Goal: Information Seeking & Learning: Find specific fact

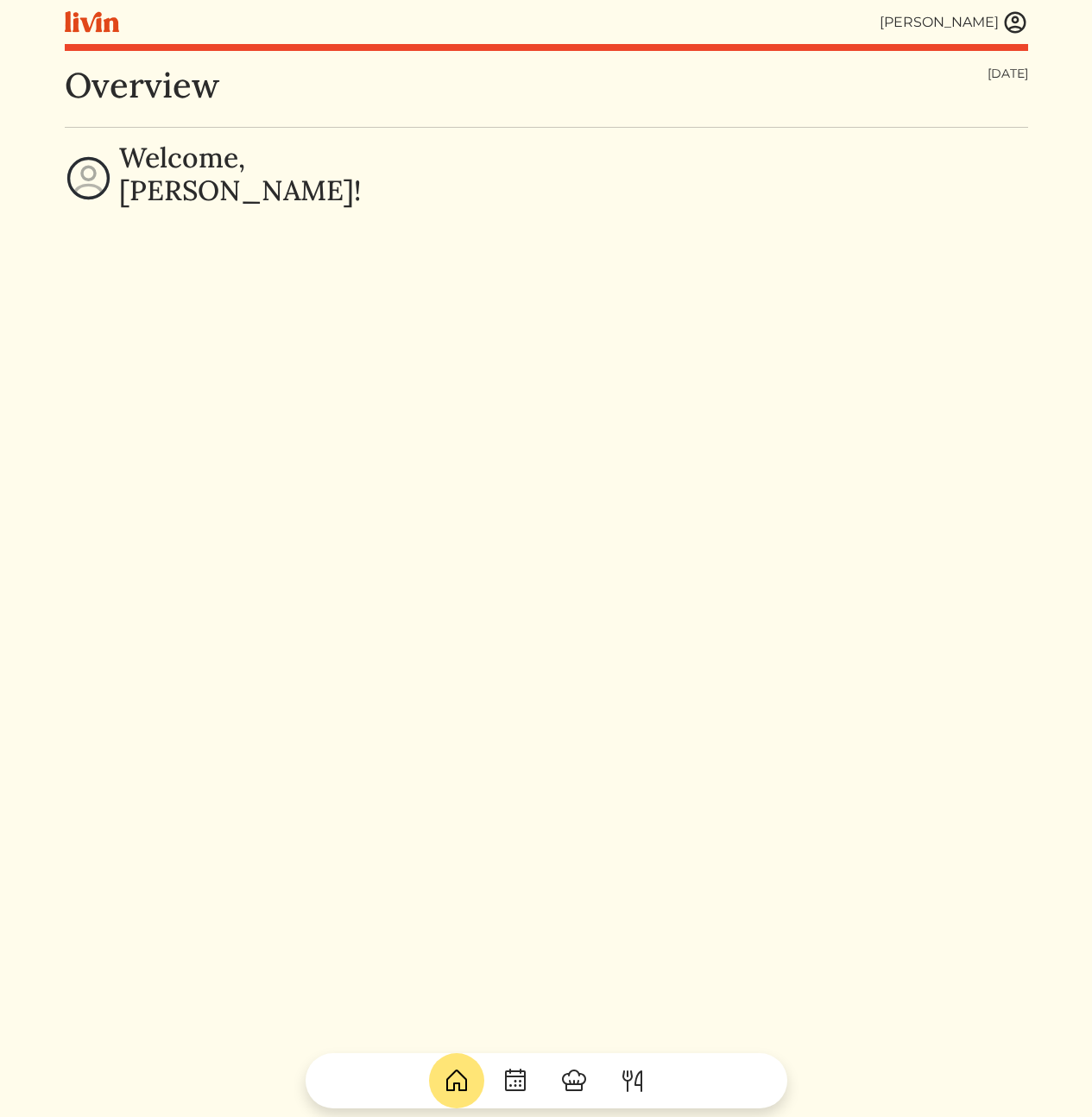
click at [1018, 24] on img at bounding box center [1015, 22] width 26 height 26
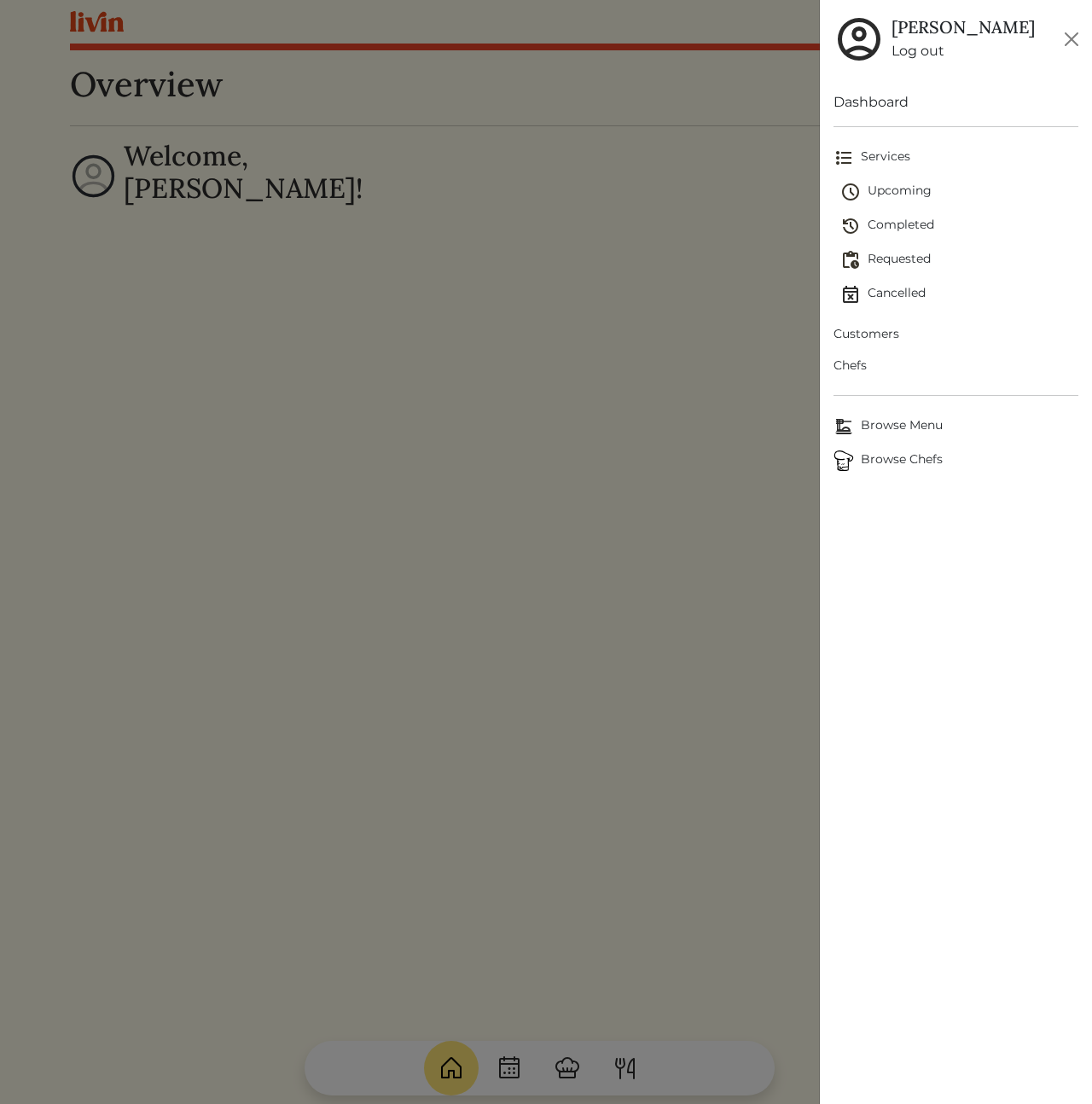
click at [881, 332] on span "Customers" at bounding box center [956, 334] width 245 height 18
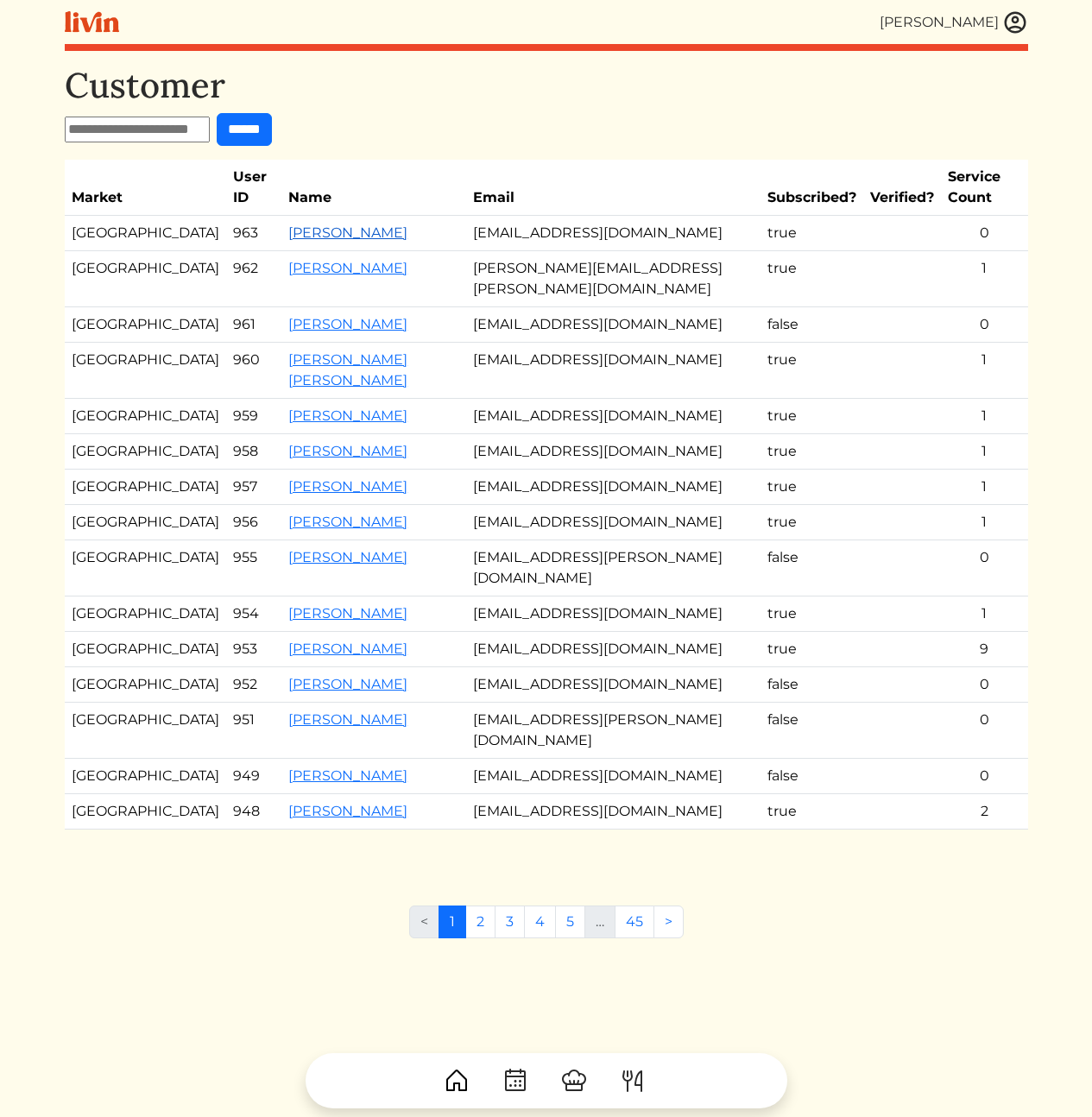
click at [288, 231] on link "[PERSON_NAME]" at bounding box center [348, 232] width 119 height 17
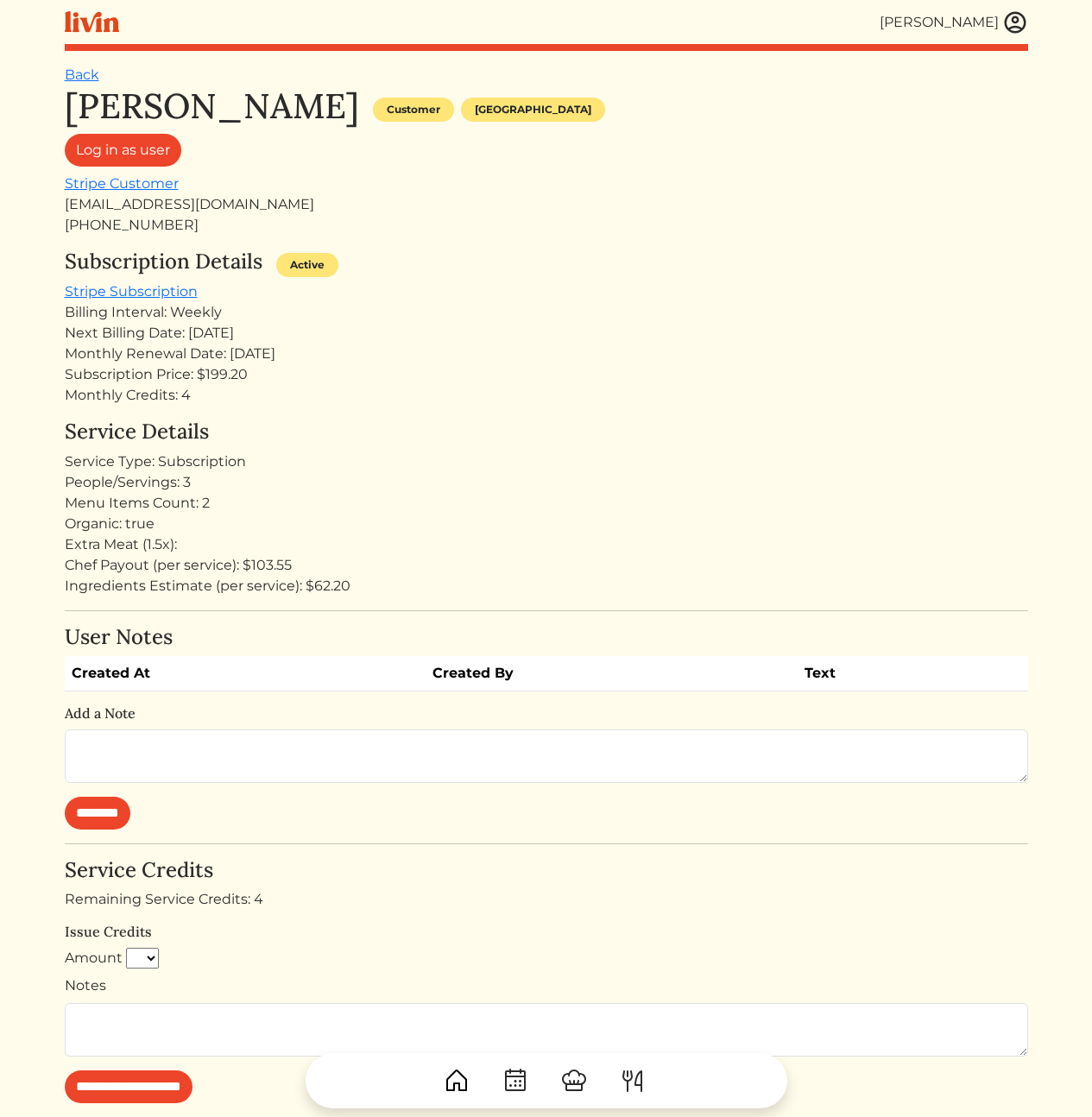
click at [566, 466] on div "Service Type: Subscription" at bounding box center [546, 462] width 963 height 21
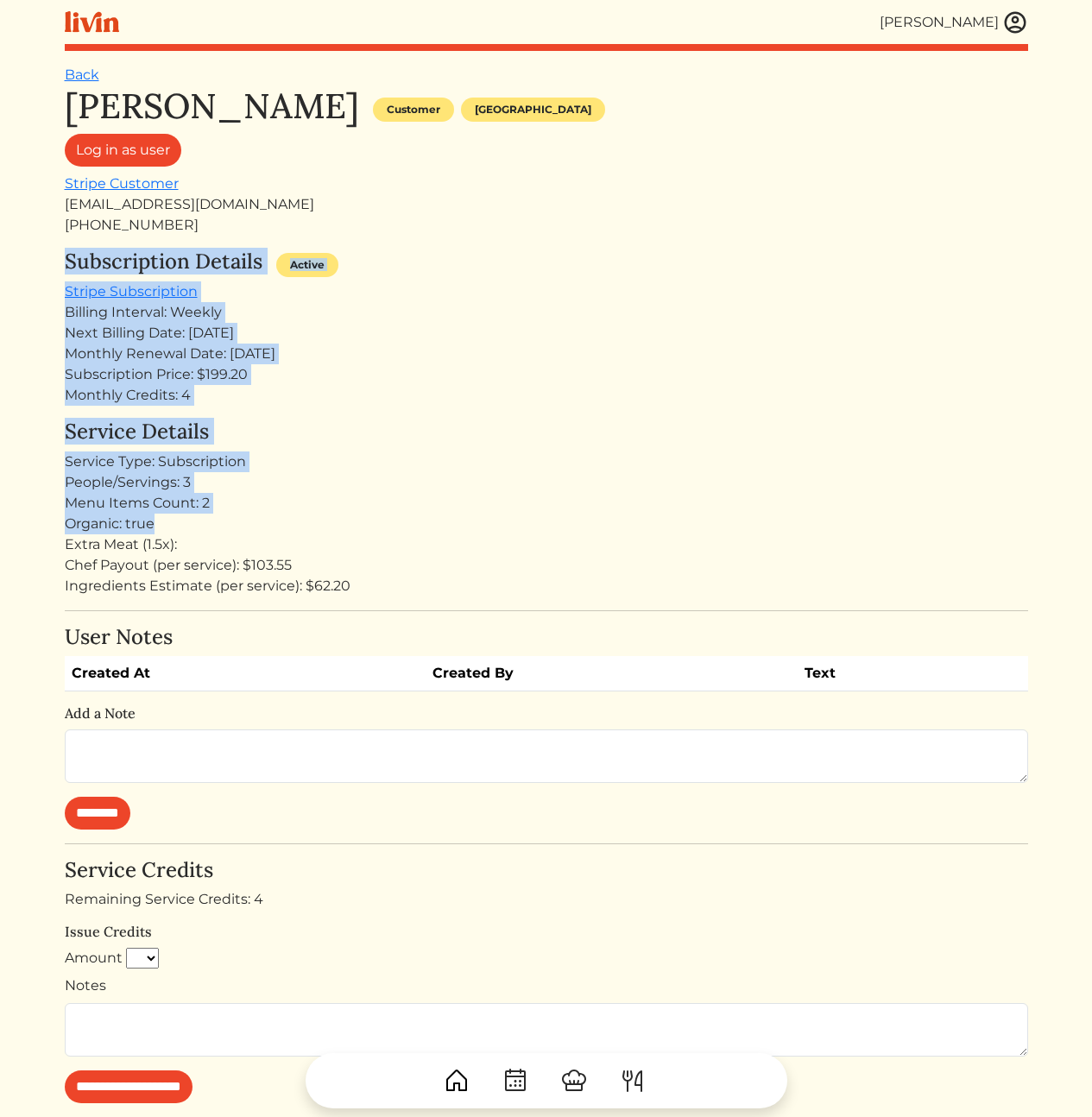
drag, startPoint x: 367, startPoint y: 223, endPoint x: 520, endPoint y: 575, distance: 383.8
click at [501, 565] on div "Jessica Smith Customer Los angeles Log in as user Stripe Customer Drjessicarose…" at bounding box center [546, 737] width 963 height 1303
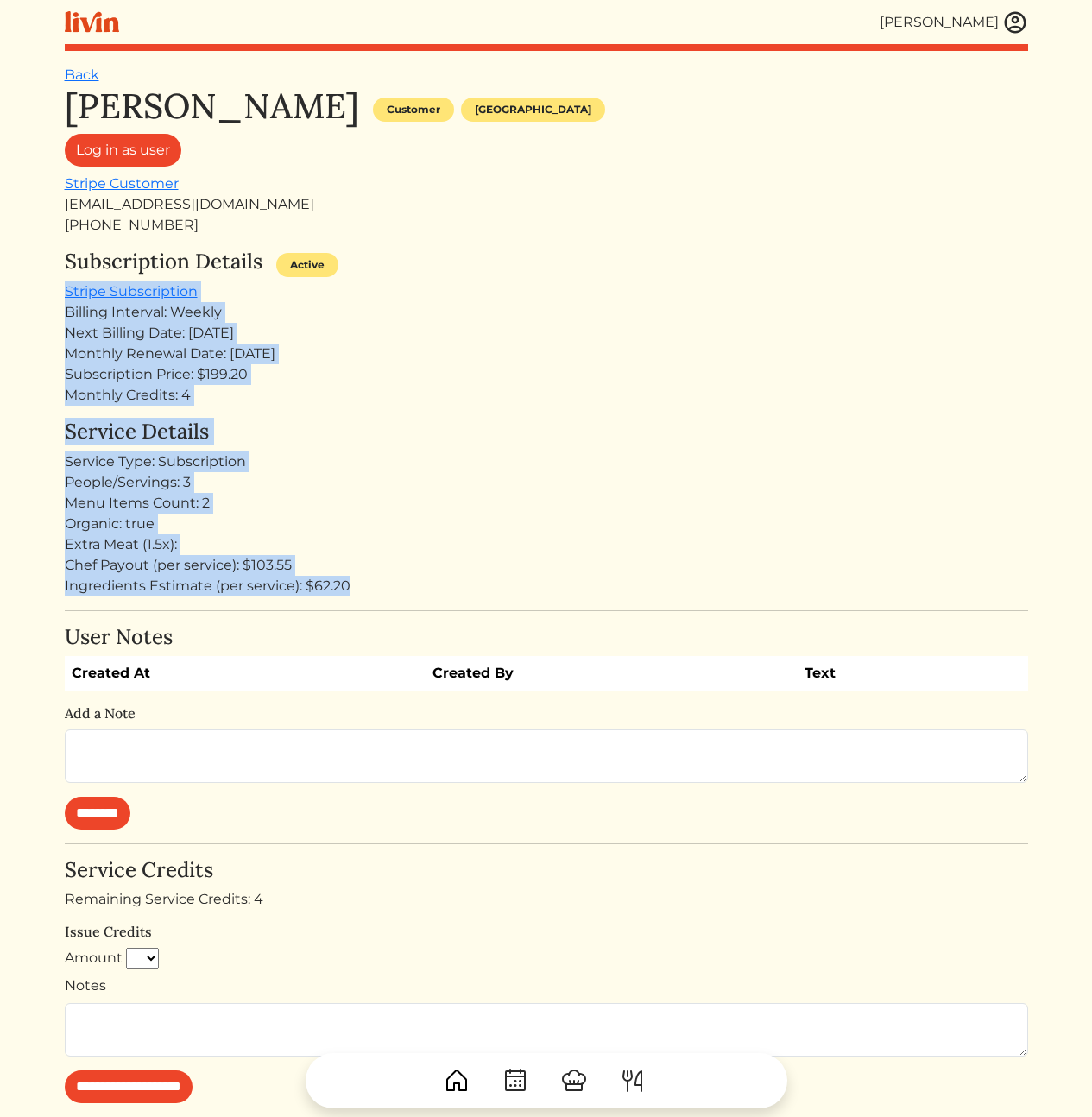
drag, startPoint x: 532, startPoint y: 583, endPoint x: 472, endPoint y: 277, distance: 311.8
click at [472, 277] on div "Jessica Smith Customer Los angeles Log in as user Stripe Customer Drjessicarose…" at bounding box center [546, 737] width 963 height 1303
click at [472, 277] on div "Subscription Details Active" at bounding box center [546, 265] width 963 height 32
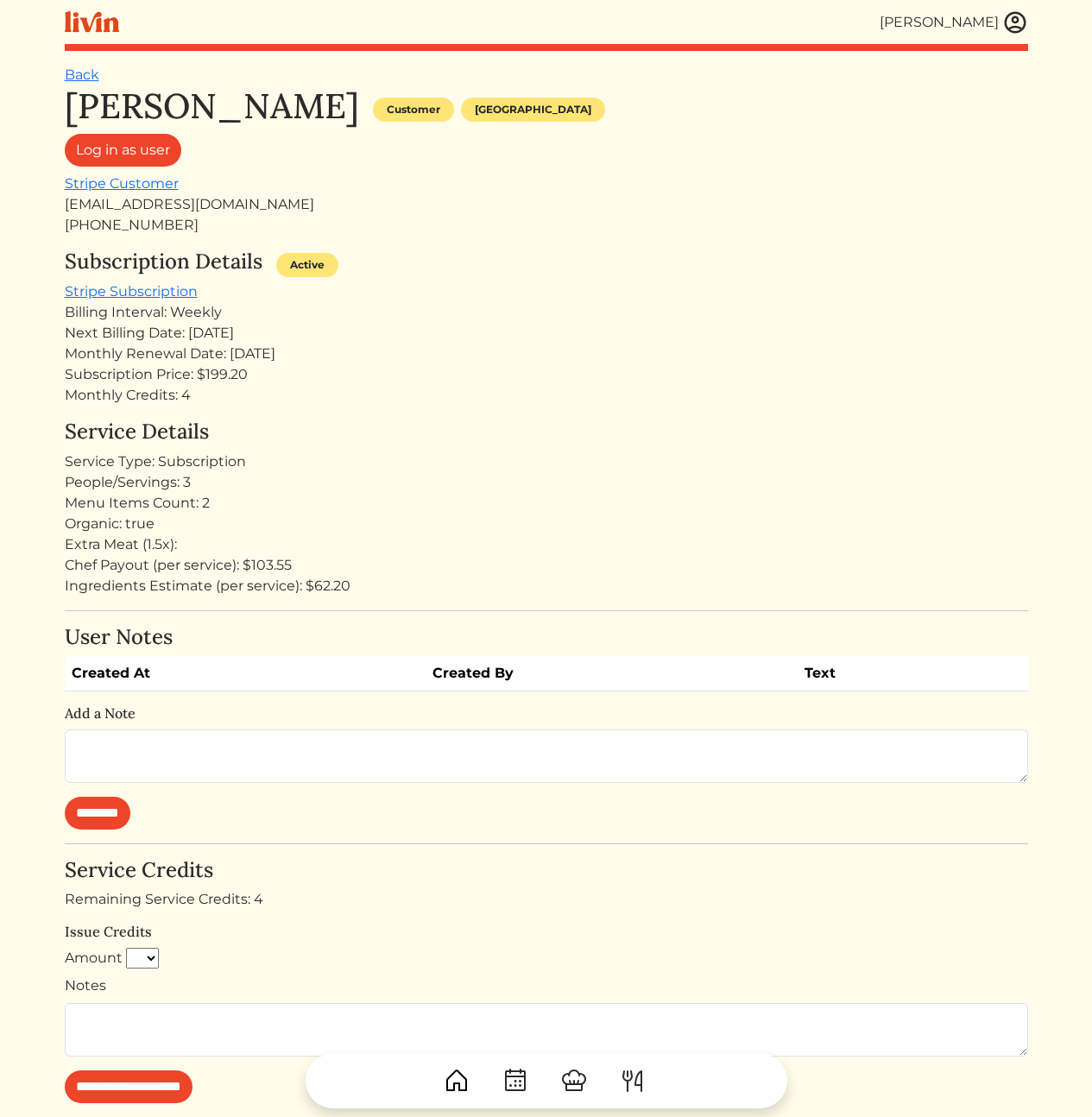
drag, startPoint x: 458, startPoint y: 367, endPoint x: 514, endPoint y: 540, distance: 181.8
click at [511, 529] on div "Jessica Smith Customer Los angeles Log in as user Stripe Customer Drjessicarose…" at bounding box center [546, 737] width 963 height 1303
click at [510, 544] on div "Extra Meat (1.5x):" at bounding box center [546, 545] width 963 height 21
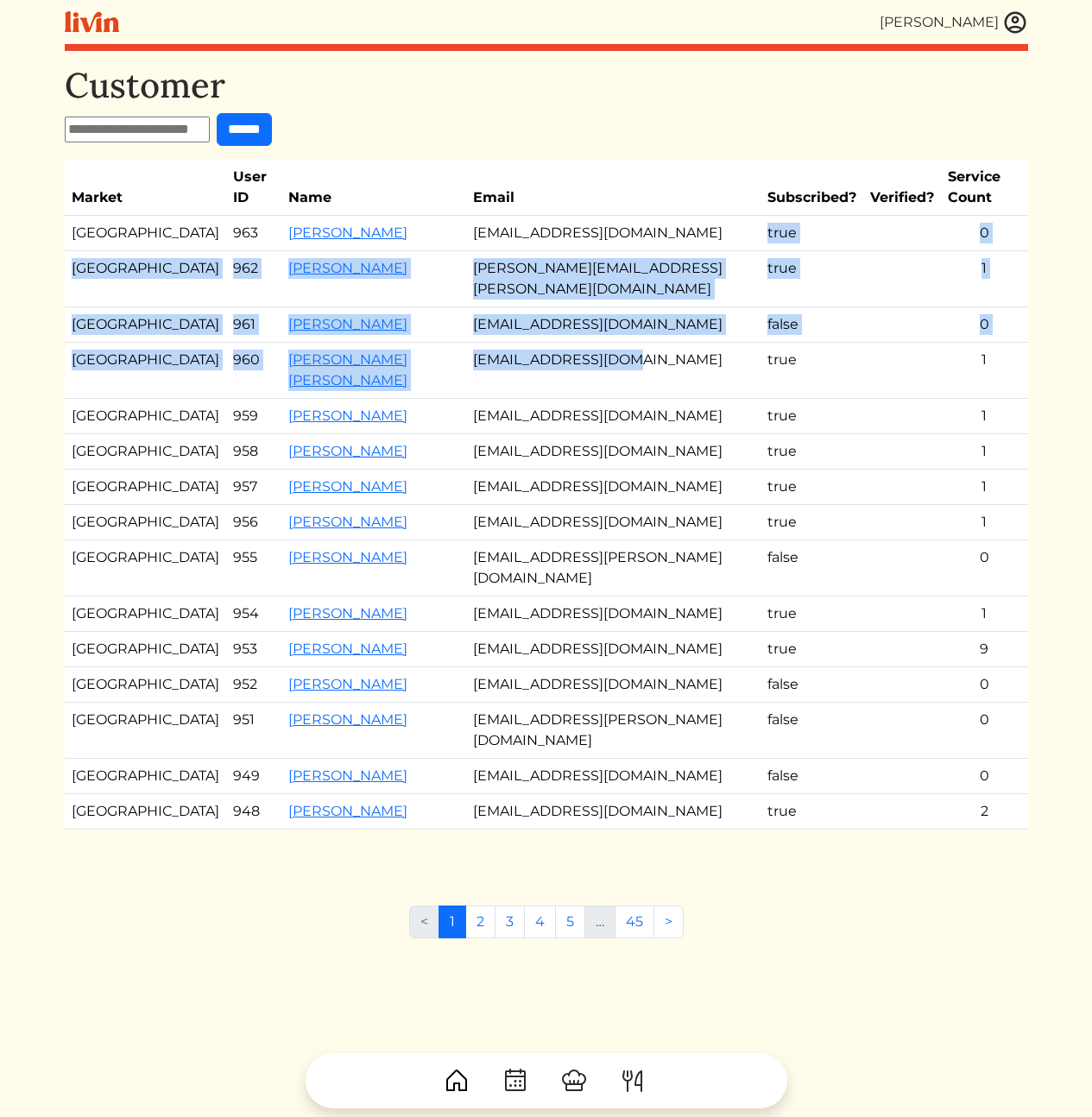
drag, startPoint x: 664, startPoint y: 355, endPoint x: 682, endPoint y: 406, distance: 54.1
click at [682, 403] on tbody "Los Angeles 963 Jessica Smith Drjessicarosesmith@gmail.com true 0 Atlanta 962 D…" at bounding box center [546, 523] width 963 height 614
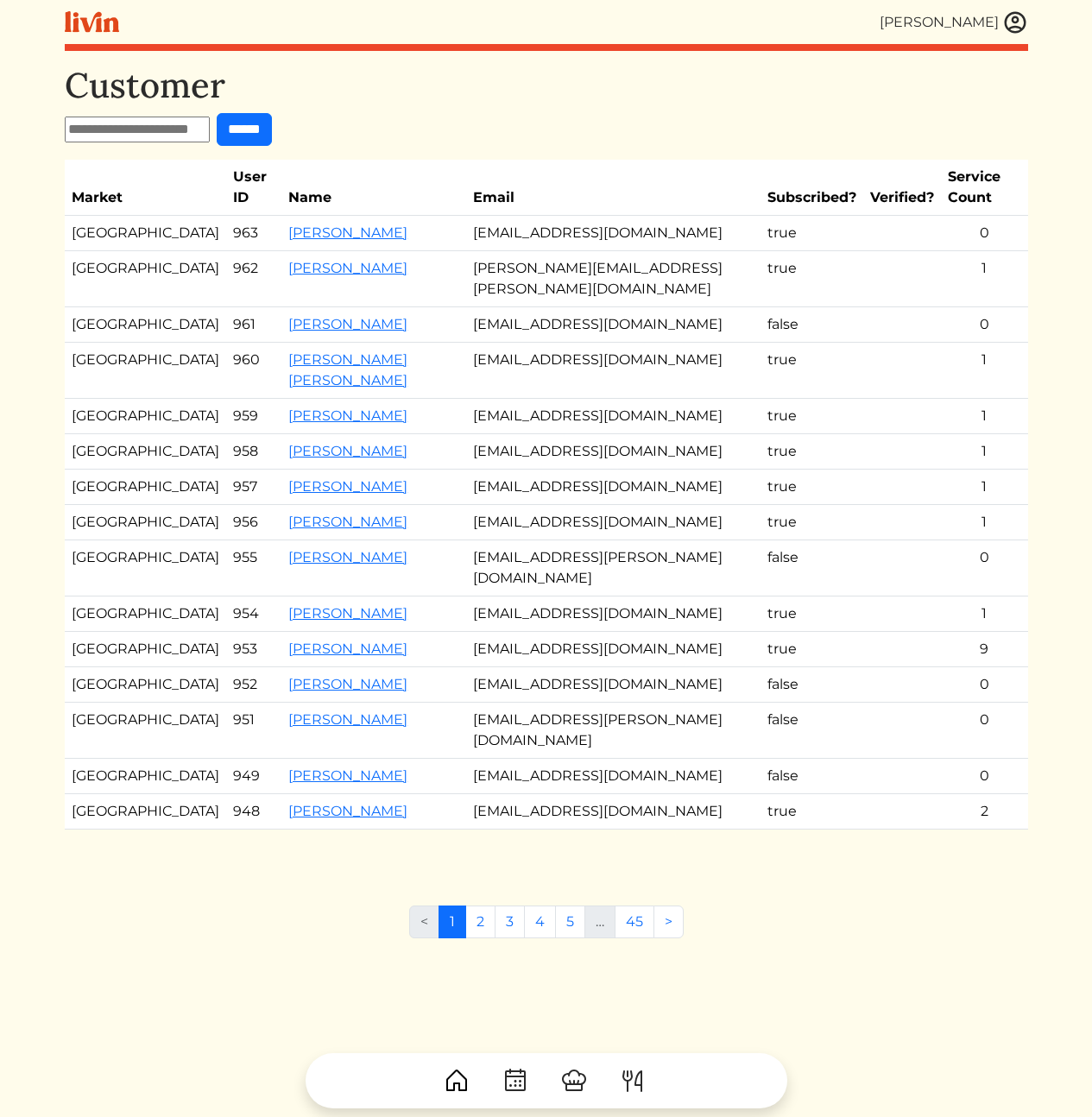
drag, startPoint x: 705, startPoint y: 411, endPoint x: 736, endPoint y: 418, distance: 31.8
click at [712, 412] on td "[EMAIL_ADDRESS][DOMAIN_NAME]" at bounding box center [614, 416] width 295 height 36
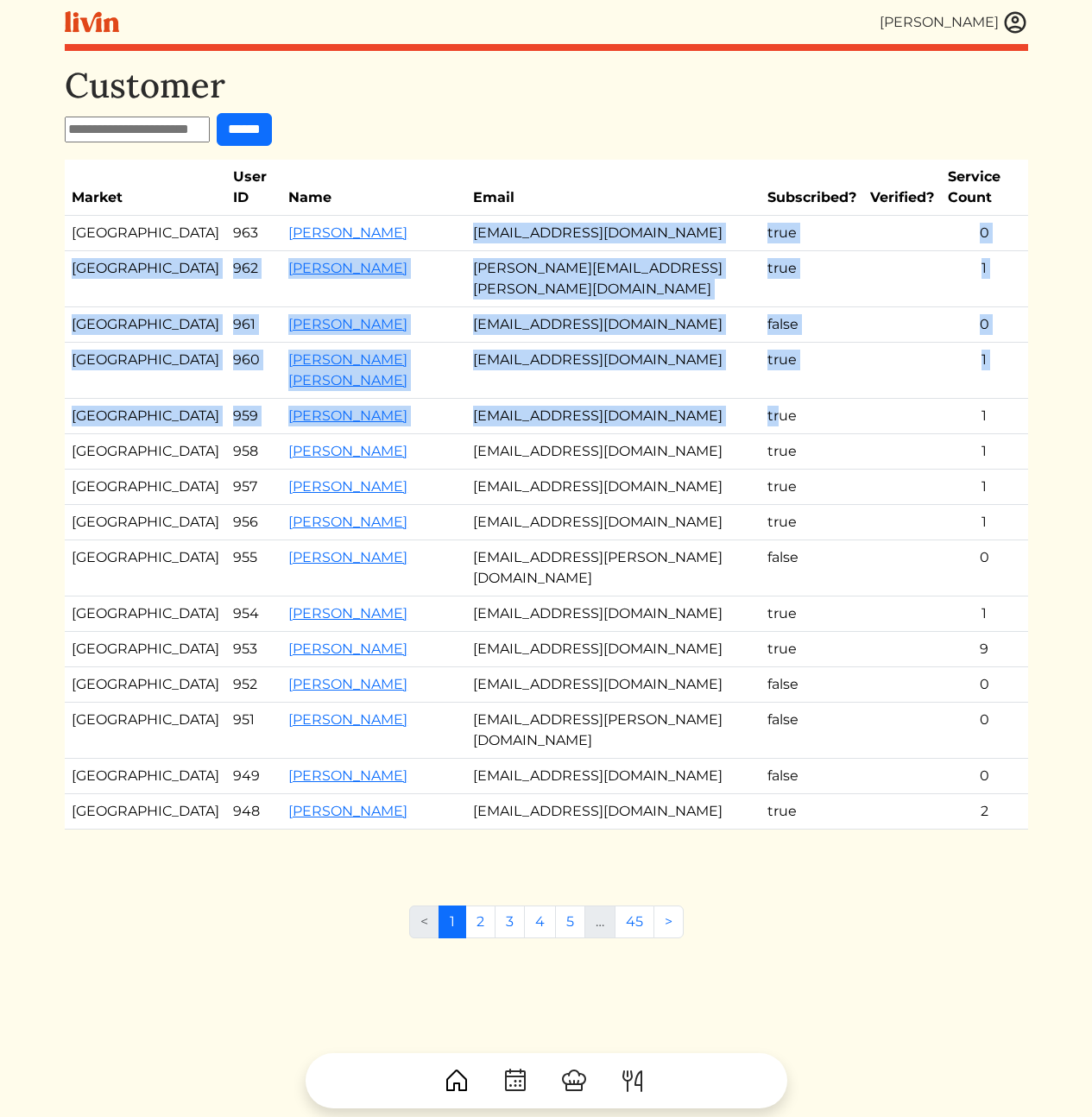
drag, startPoint x: 676, startPoint y: 252, endPoint x: 652, endPoint y: 174, distance: 81.6
click at [658, 221] on tbody "Los Angeles 963 Jessica Smith Drjessicarosesmith@gmail.com true 0 Atlanta 962 D…" at bounding box center [546, 523] width 963 height 614
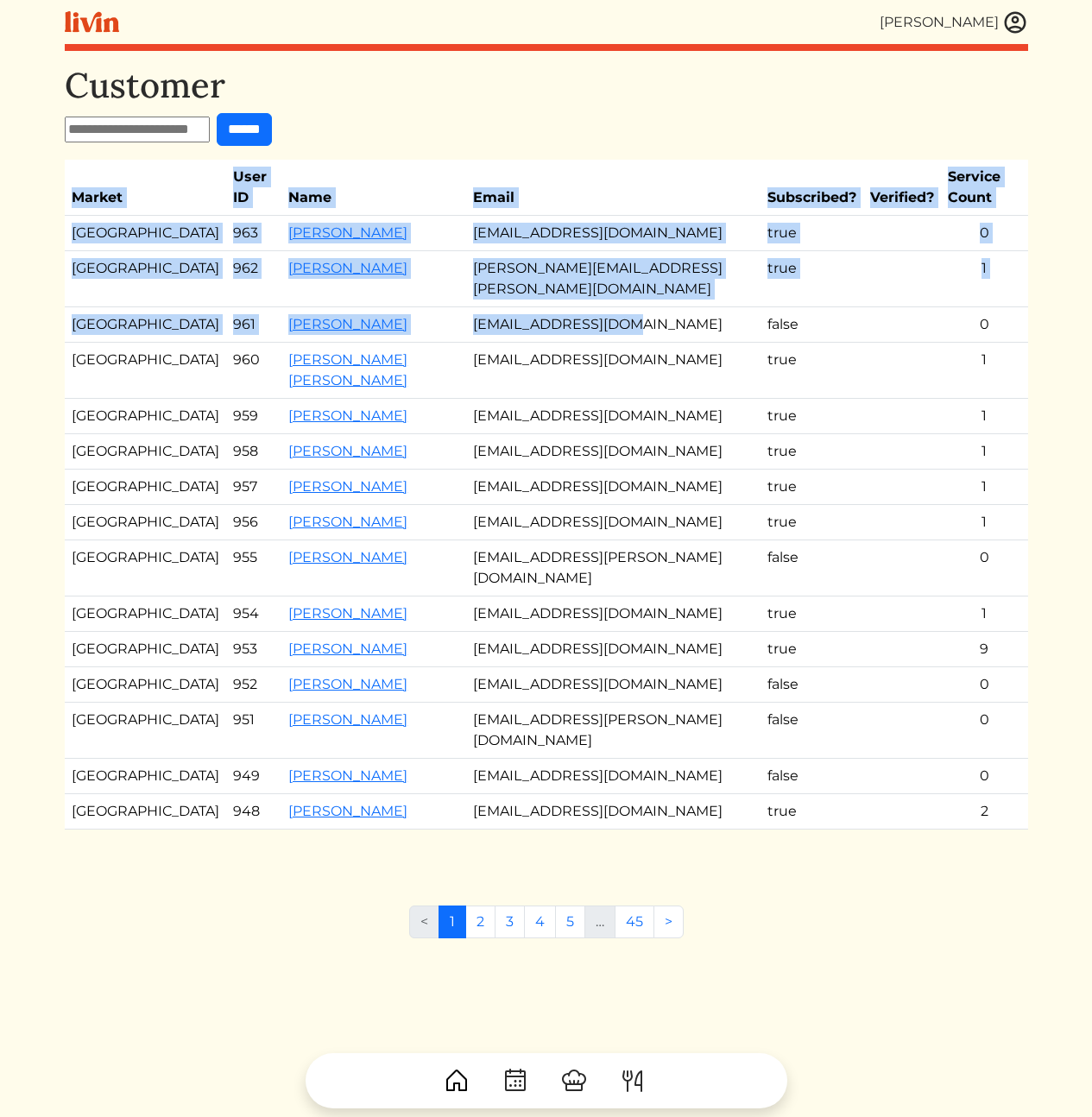
drag, startPoint x: 638, startPoint y: 151, endPoint x: 657, endPoint y: 329, distance: 179.0
click at [657, 329] on div "Customer ****** Market User ID Name Email Subscribed? Verified? Service Count L…" at bounding box center [546, 464] width 963 height 799
click at [657, 329] on td "[EMAIL_ADDRESS][DOMAIN_NAME]" at bounding box center [614, 325] width 295 height 36
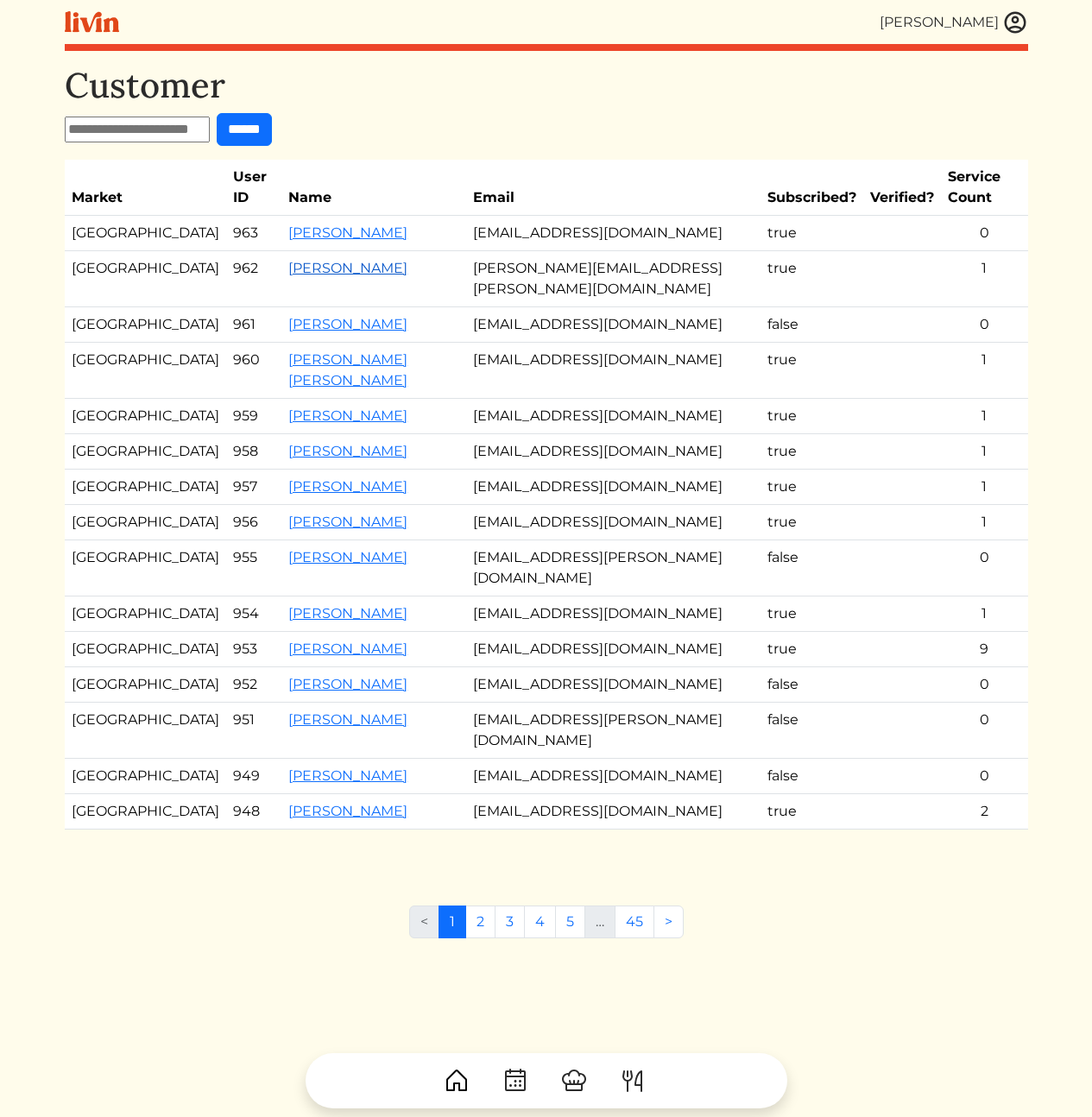
click at [288, 276] on link "[PERSON_NAME]" at bounding box center [348, 268] width 119 height 17
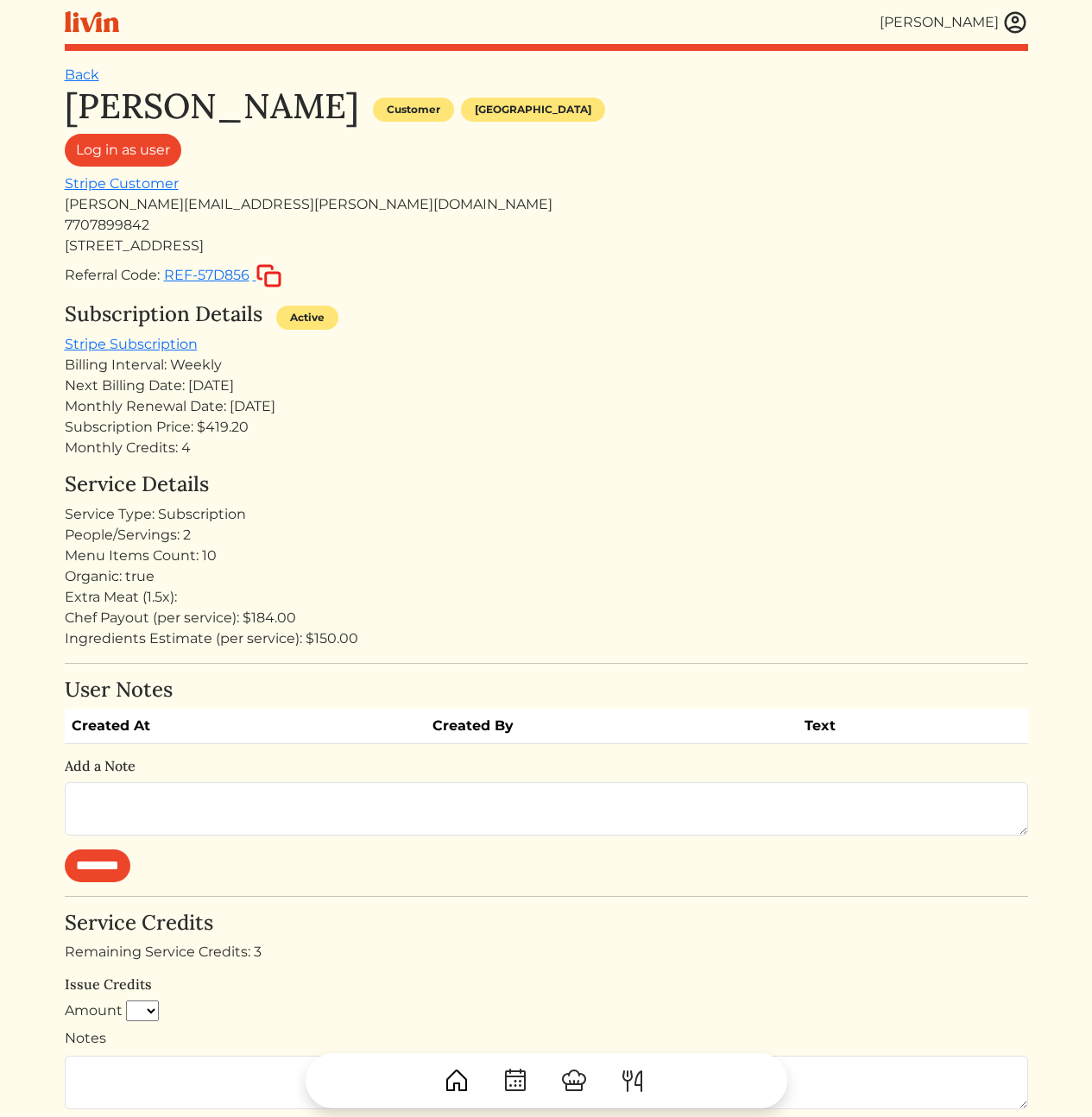
click at [595, 371] on div "Billing Interval: Weekly" at bounding box center [546, 365] width 963 height 21
drag, startPoint x: 231, startPoint y: 553, endPoint x: 66, endPoint y: 541, distance: 165.4
click at [66, 541] on div "Service Details Service Type: Subscription People/Servings: 2 Menu Items Count:…" at bounding box center [546, 560] width 963 height 177
click at [236, 540] on div "People/Servings: 2" at bounding box center [546, 535] width 963 height 21
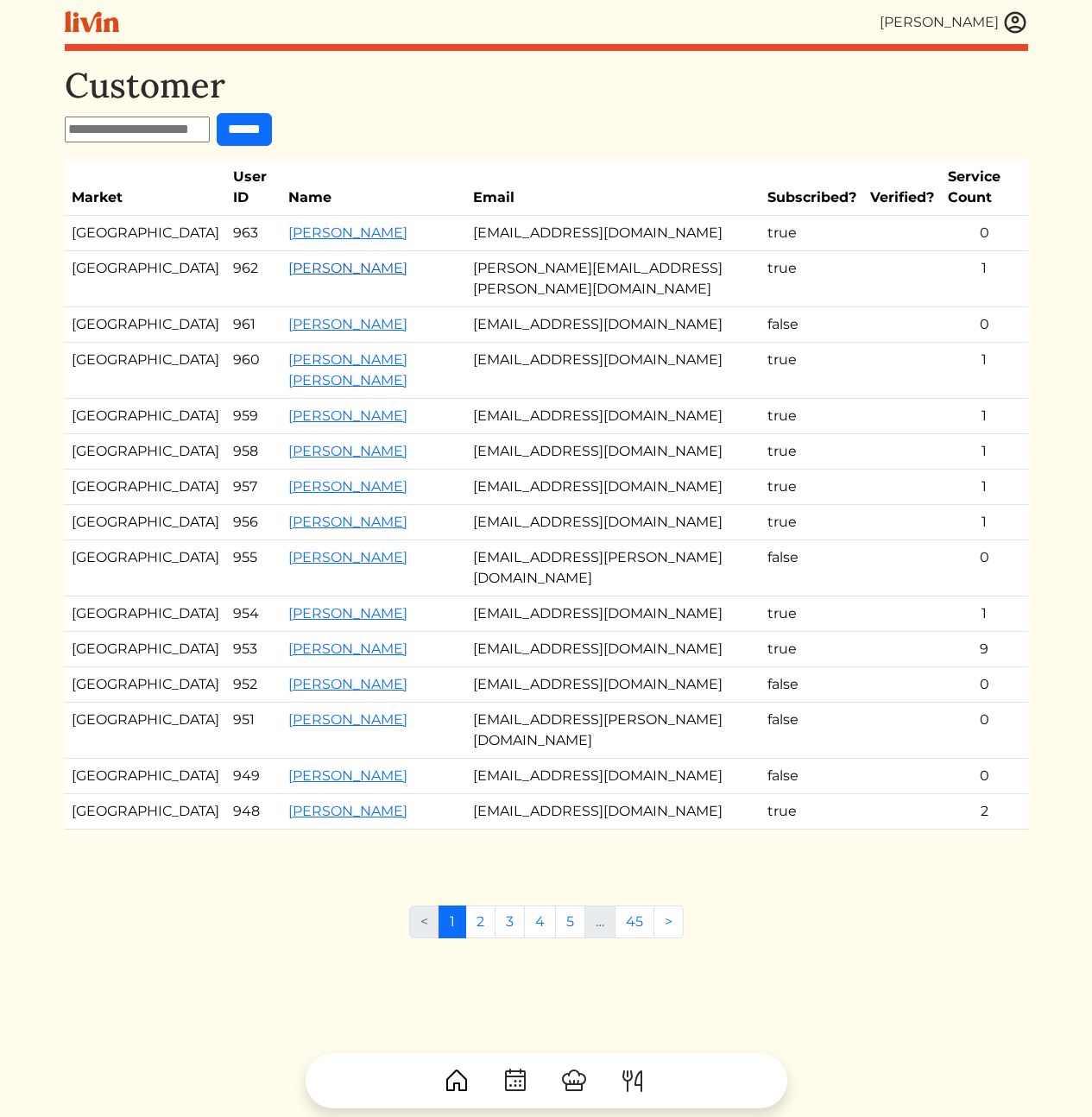
click at [288, 276] on link "[PERSON_NAME]" at bounding box center [348, 268] width 119 height 17
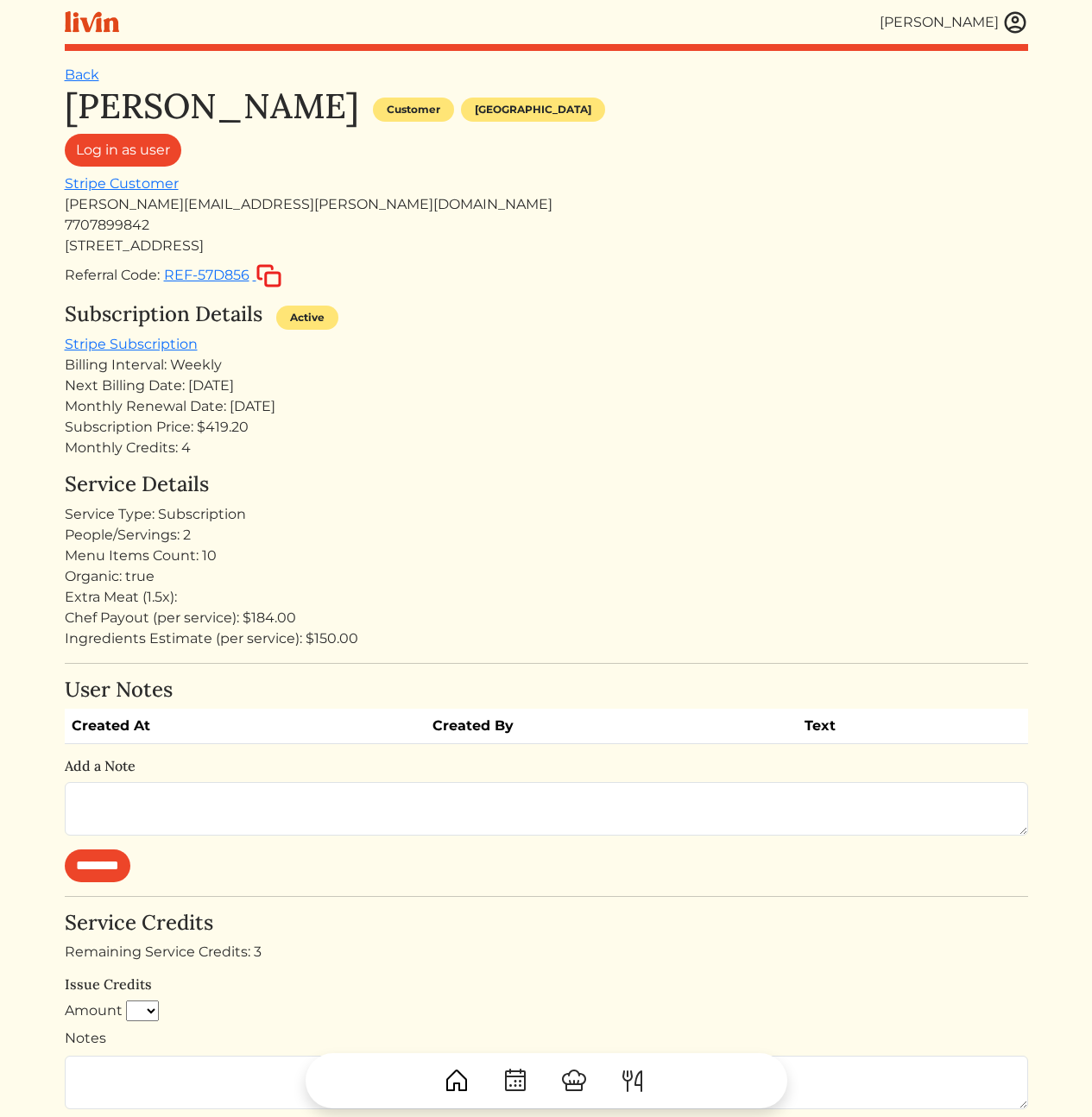
click at [315, 434] on div "Subscription Price: $419.20" at bounding box center [546, 427] width 963 height 21
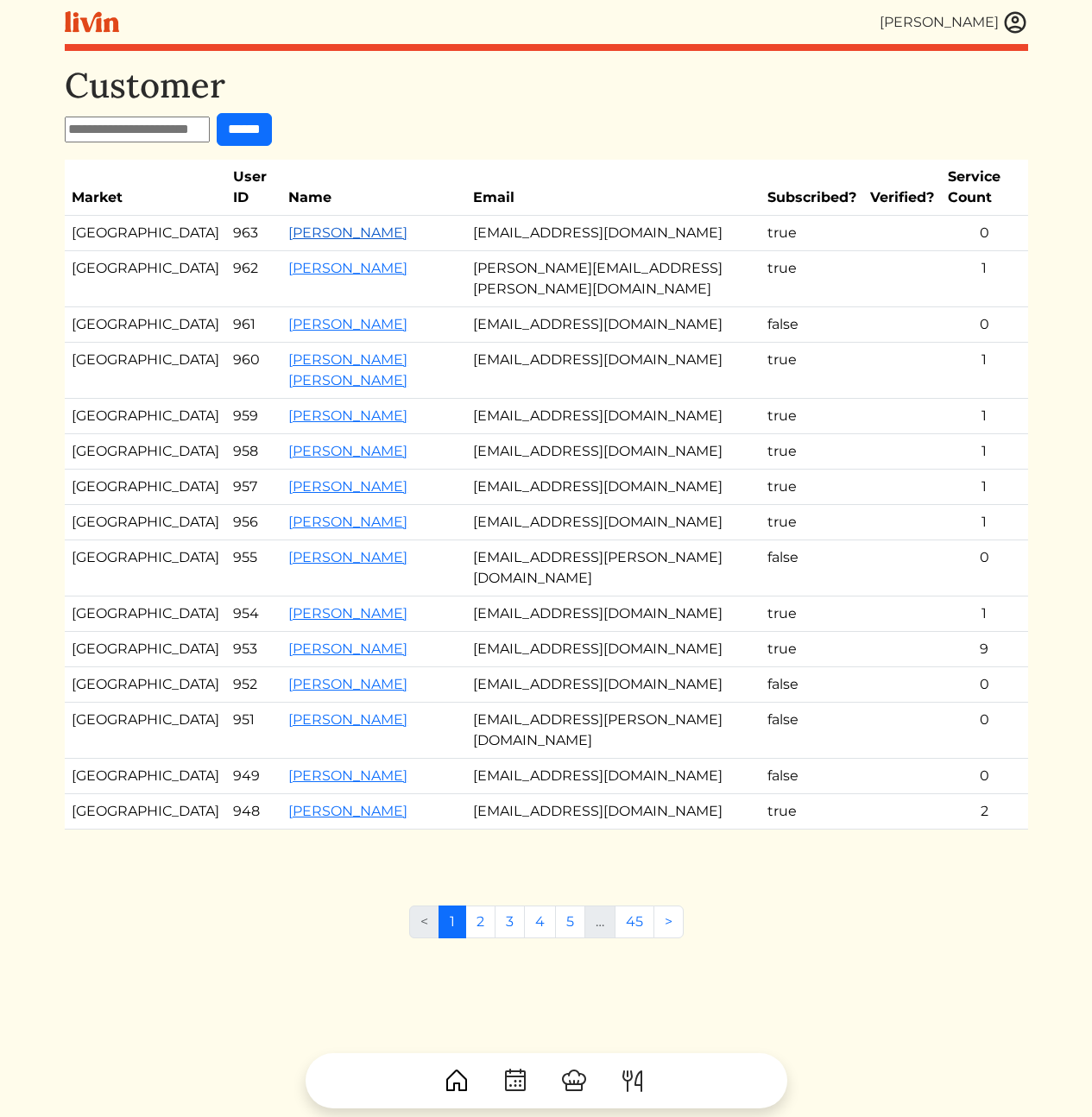
click at [288, 236] on link "[PERSON_NAME]" at bounding box center [348, 232] width 119 height 17
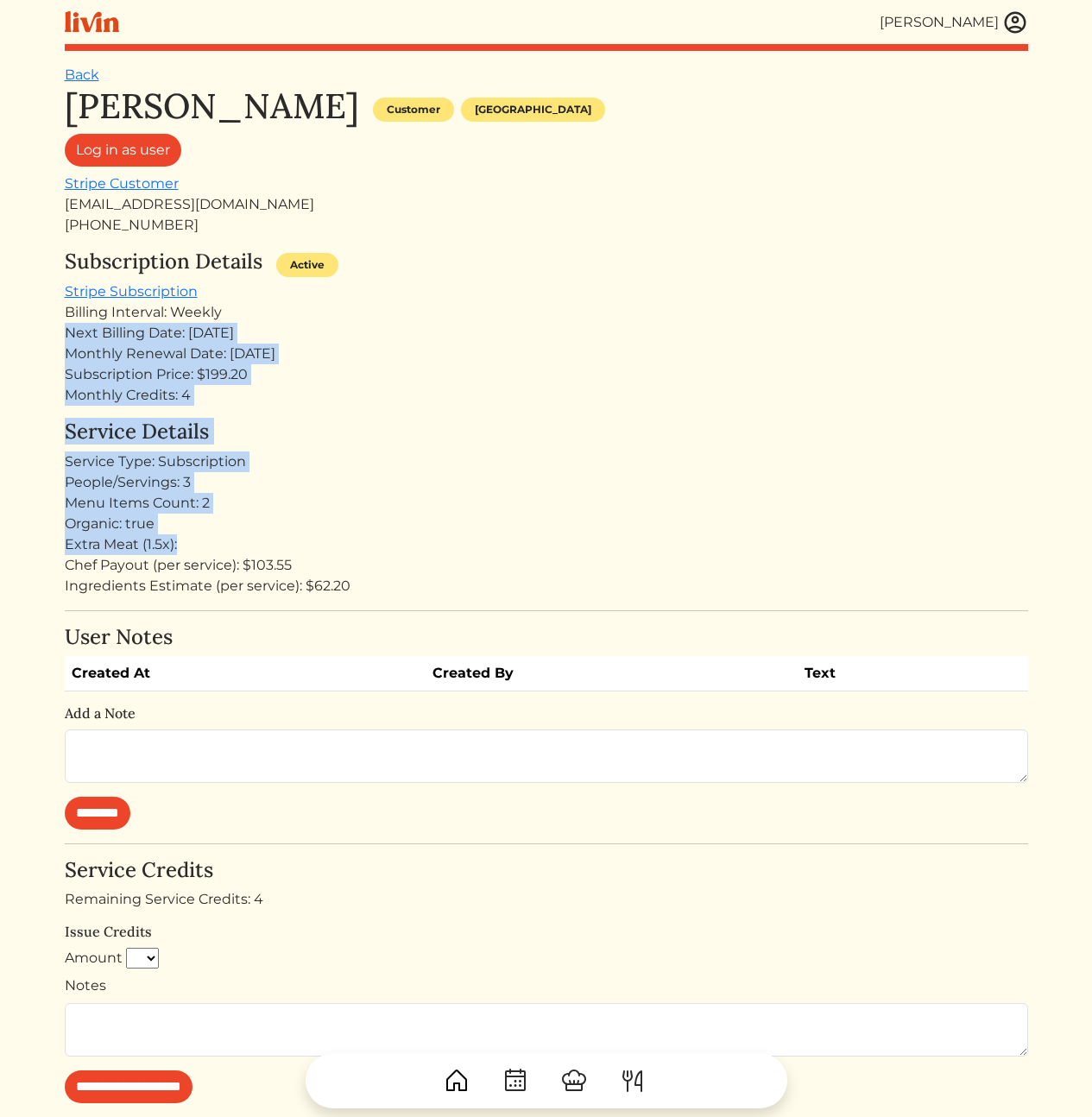
drag, startPoint x: 420, startPoint y: 390, endPoint x: 550, endPoint y: 593, distance: 241.1
click at [508, 557] on div "Jessica Smith Customer Los angeles Log in as user Stripe Customer Drjessicarose…" at bounding box center [546, 737] width 963 height 1303
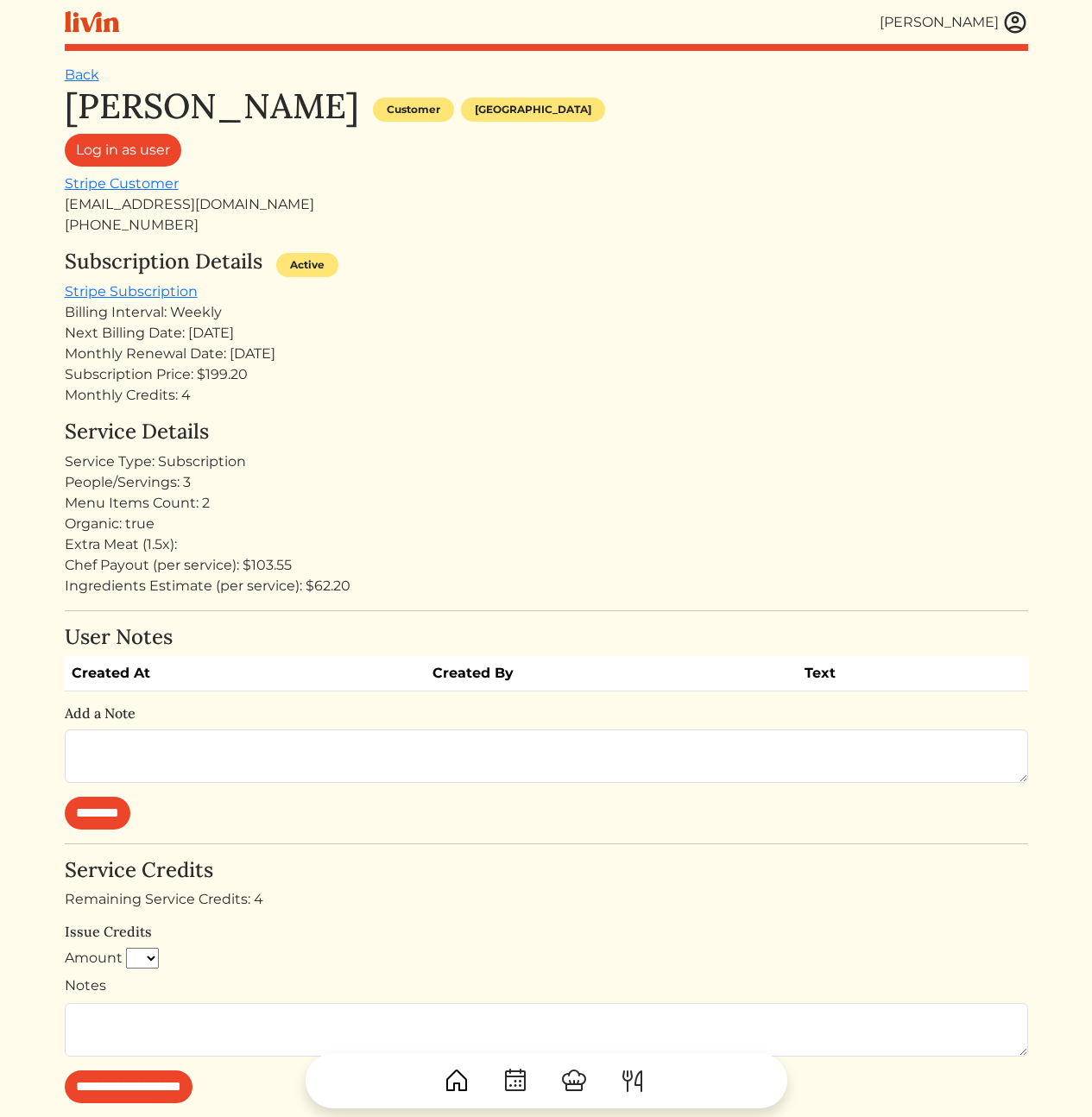
click at [550, 593] on div "Ingredients Estimate (per service): $62.20" at bounding box center [546, 586] width 963 height 21
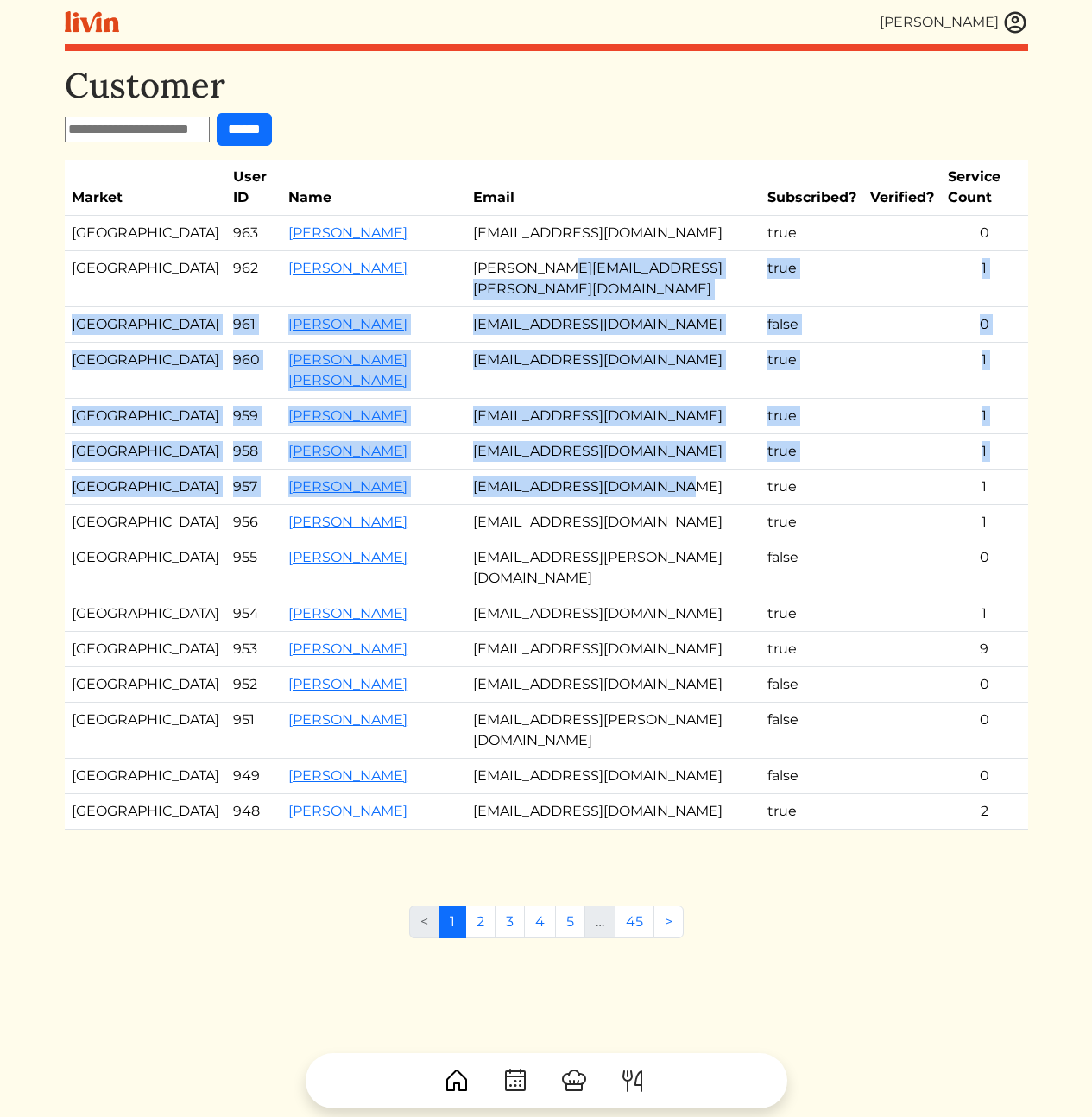
drag, startPoint x: 582, startPoint y: 402, endPoint x: 654, endPoint y: 558, distance: 171.8
click at [647, 548] on tbody "Los Angeles 963 Jessica Smith Drjessicarosesmith@gmail.com true 0 Atlanta 962 D…" at bounding box center [546, 523] width 963 height 614
click at [659, 540] on td "[EMAIL_ADDRESS][DOMAIN_NAME]" at bounding box center [614, 523] width 295 height 36
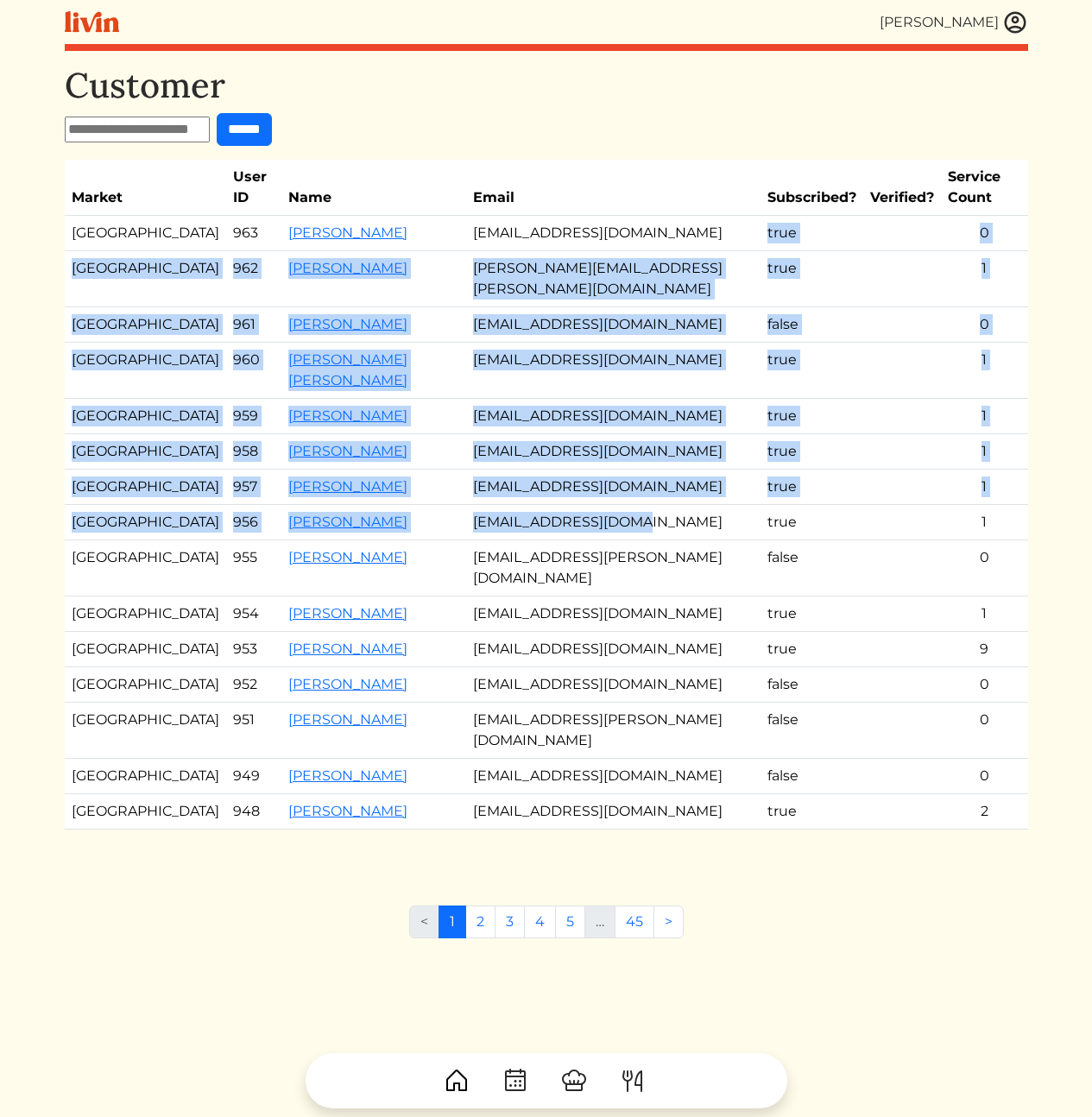
drag, startPoint x: 669, startPoint y: 568, endPoint x: 585, endPoint y: 241, distance: 337.6
click at [585, 242] on tbody "Los Angeles 963 Jessica Smith Drjessicarosesmith@gmail.com true 0 Atlanta 962 D…" at bounding box center [546, 523] width 963 height 614
click at [585, 241] on td "[EMAIL_ADDRESS][DOMAIN_NAME]" at bounding box center [614, 233] width 295 height 36
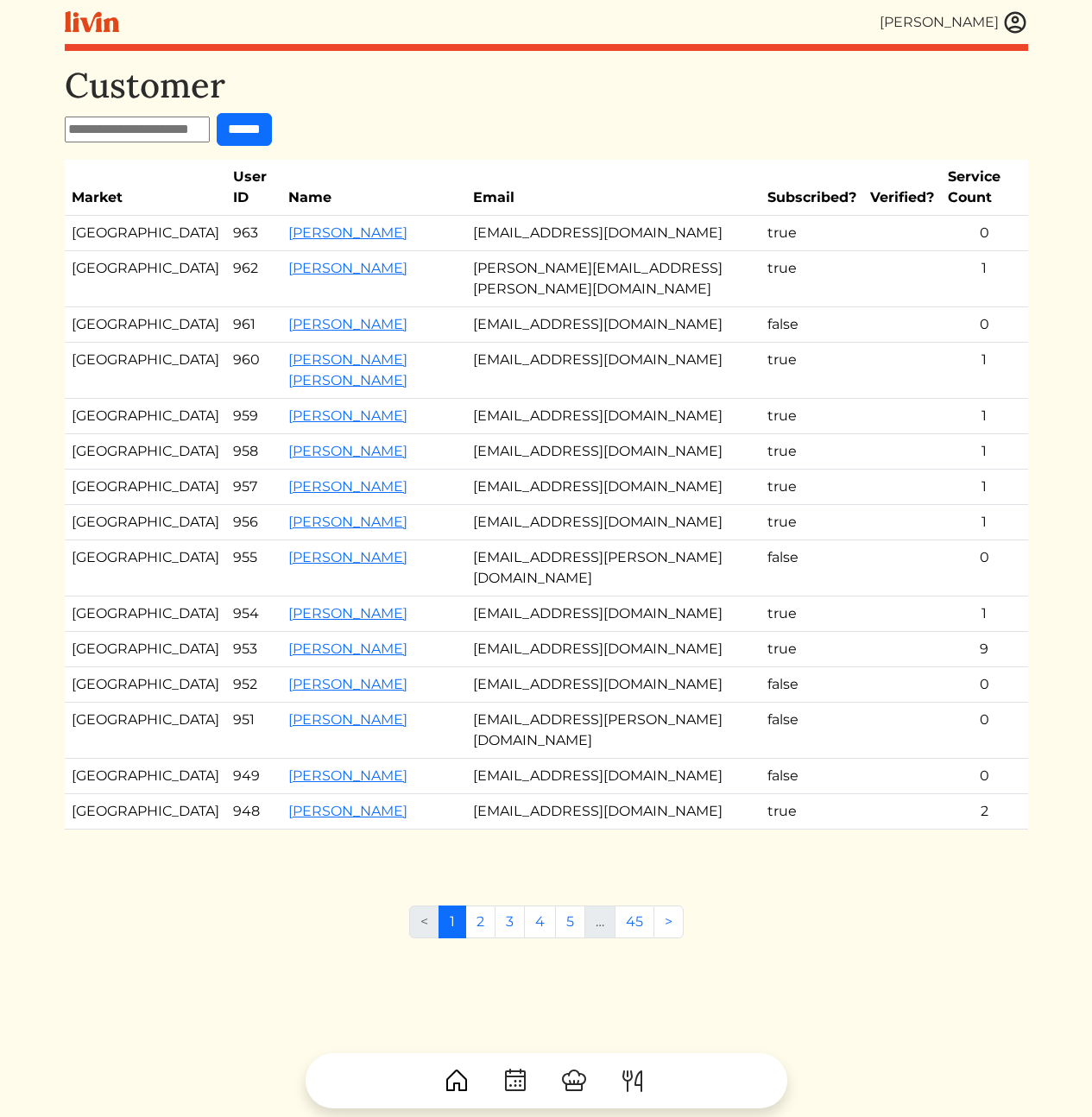
click at [475, 111] on div "Customer ****** Market User ID Name Email Subscribed? Verified? Service Count L…" at bounding box center [546, 464] width 963 height 799
click at [288, 235] on link "[PERSON_NAME]" at bounding box center [348, 232] width 119 height 17
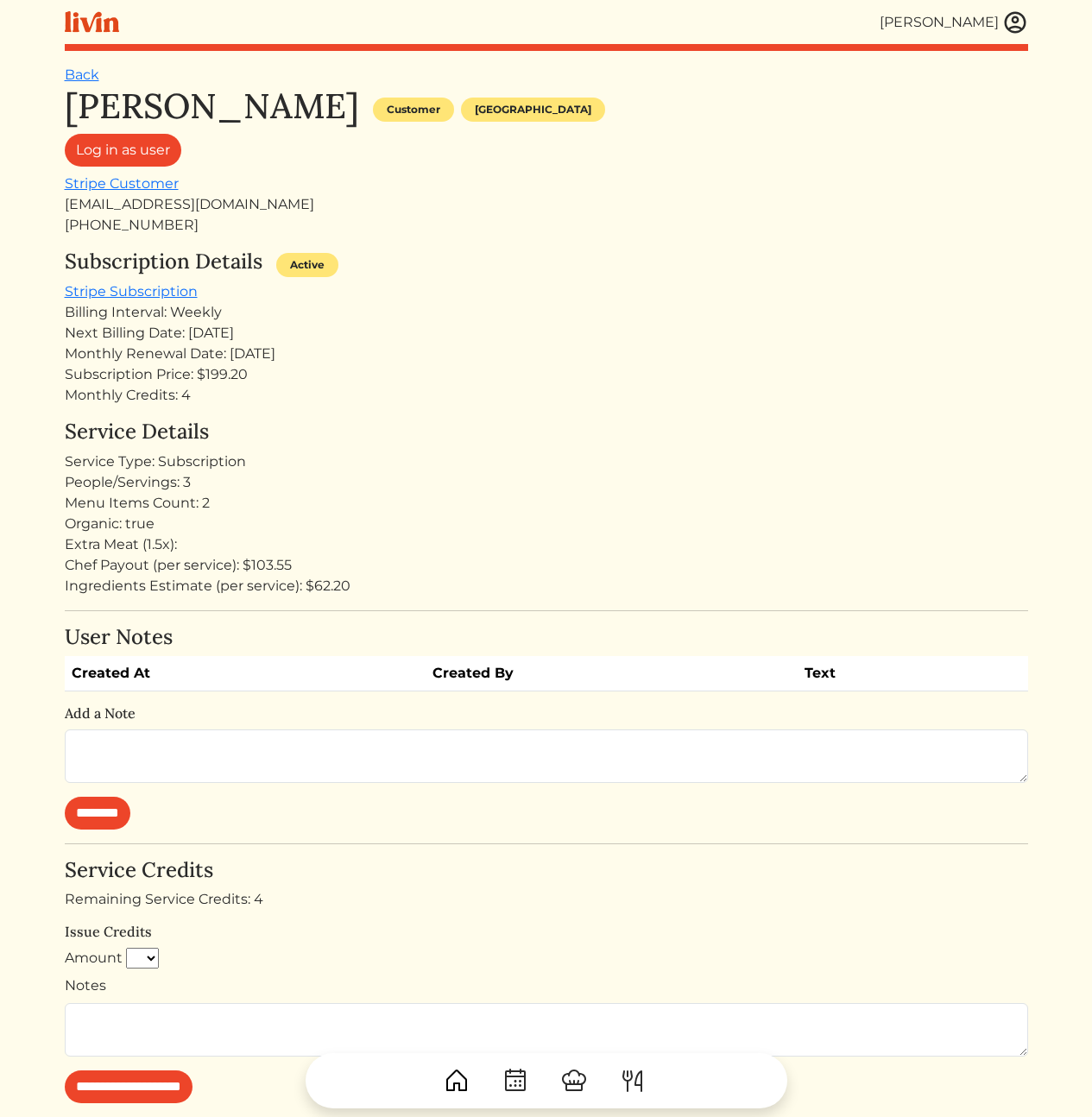
click at [670, 269] on div "Subscription Details Active" at bounding box center [546, 265] width 963 height 32
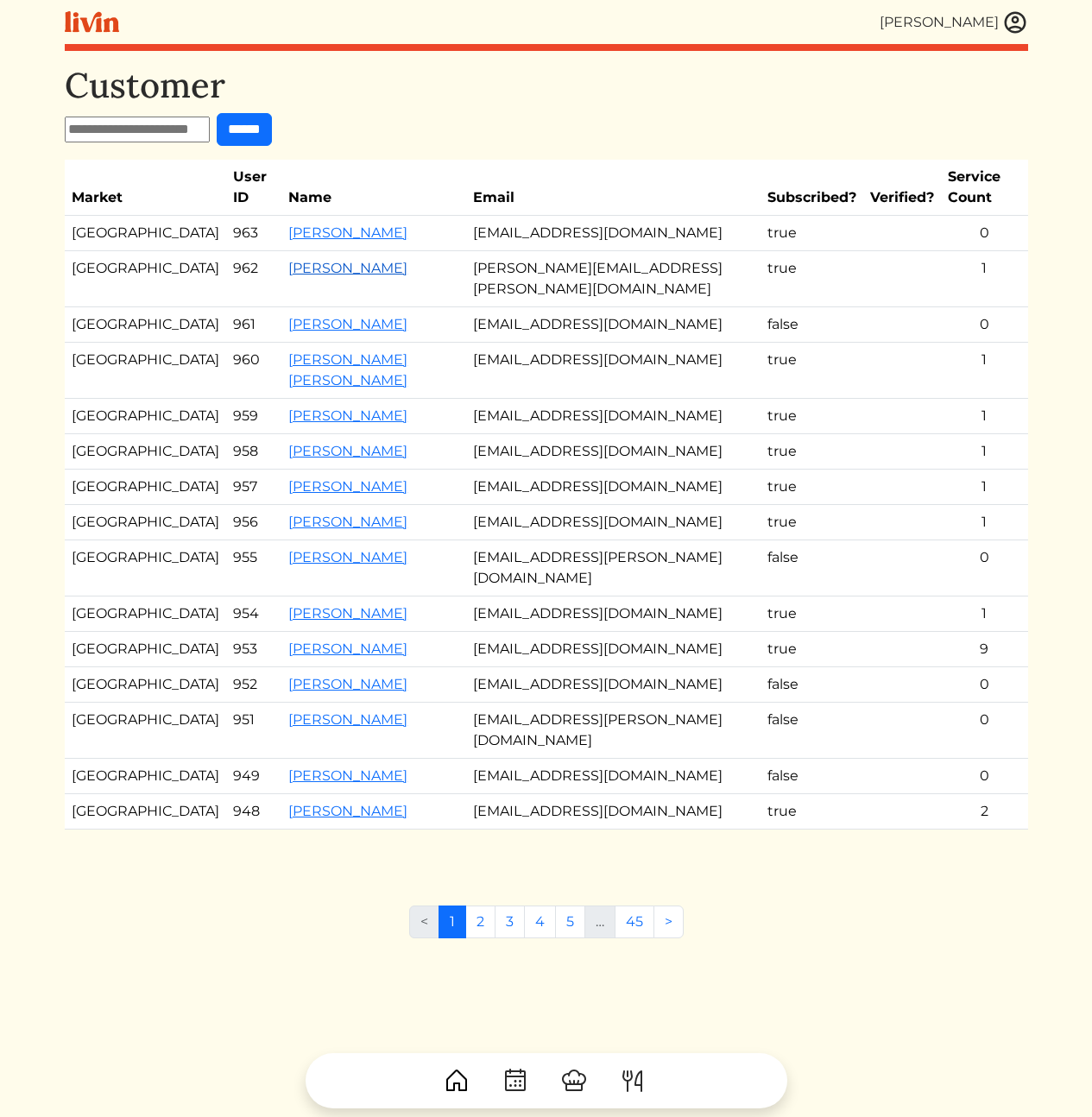
click at [288, 276] on link "[PERSON_NAME]" at bounding box center [348, 268] width 119 height 17
click at [288, 320] on link "[PERSON_NAME]" at bounding box center [348, 324] width 119 height 17
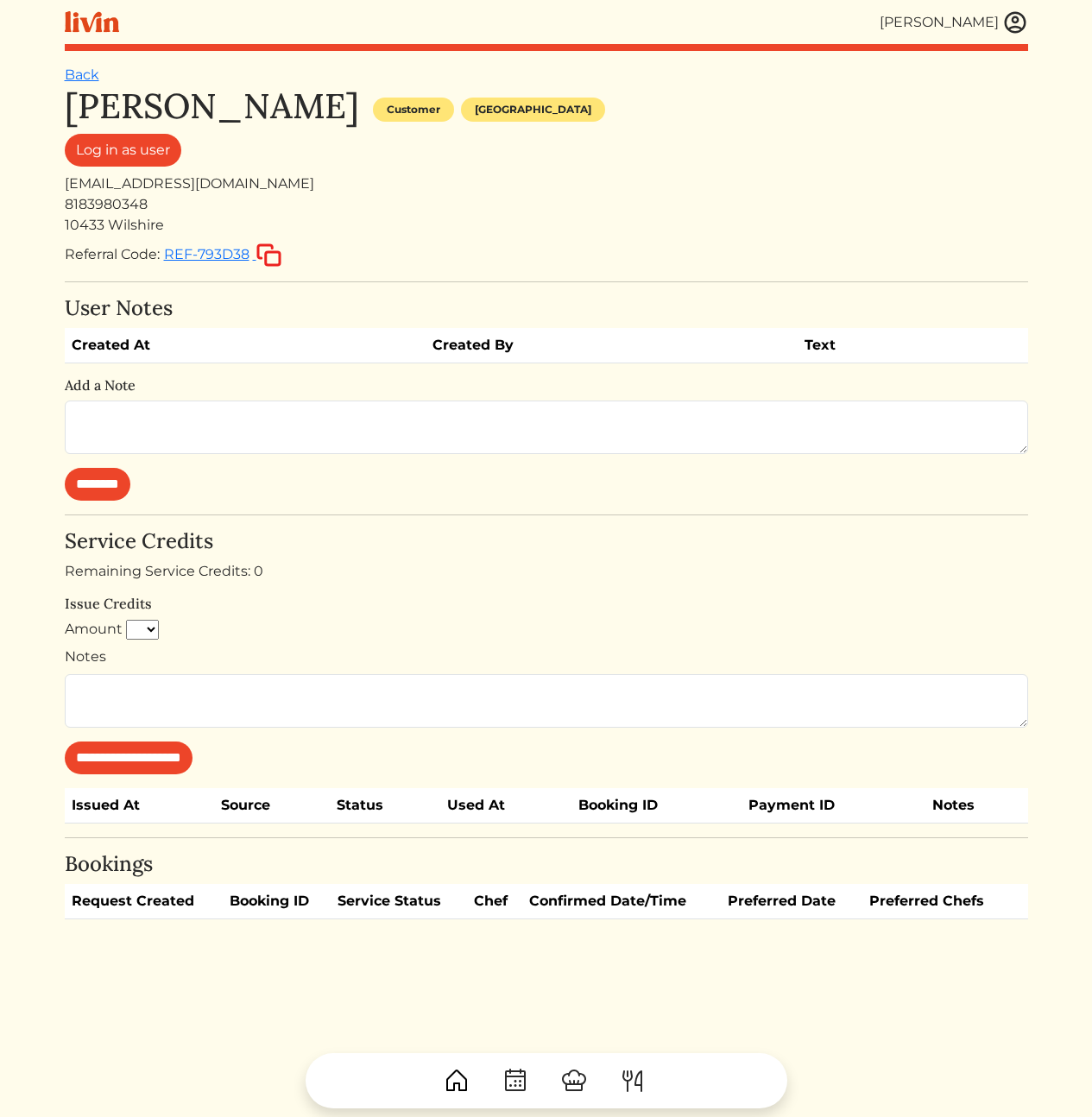
click at [694, 338] on th "Created By" at bounding box center [611, 345] width 372 height 36
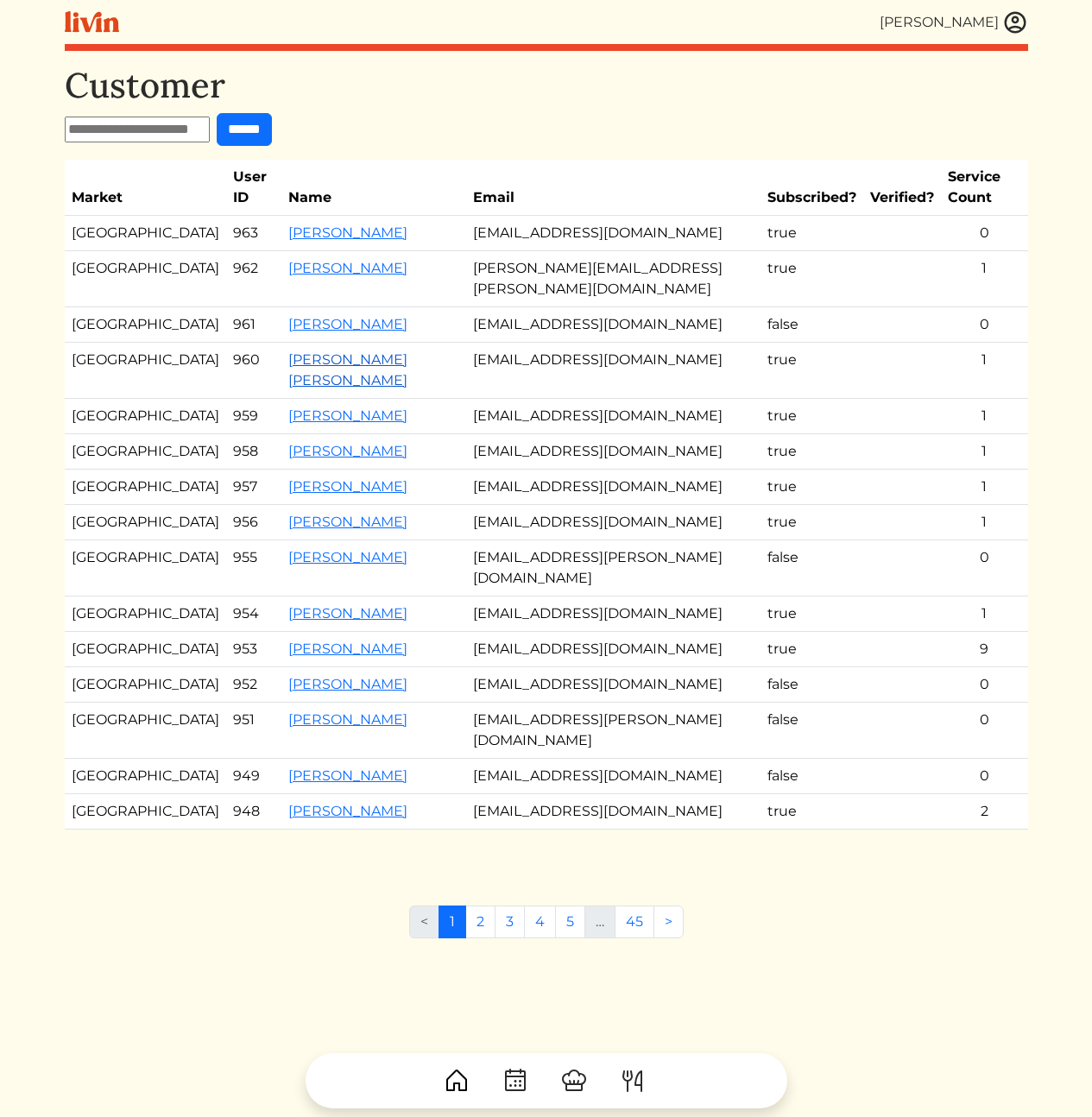
click at [377, 353] on link "[PERSON_NAME] [PERSON_NAME]" at bounding box center [348, 370] width 119 height 37
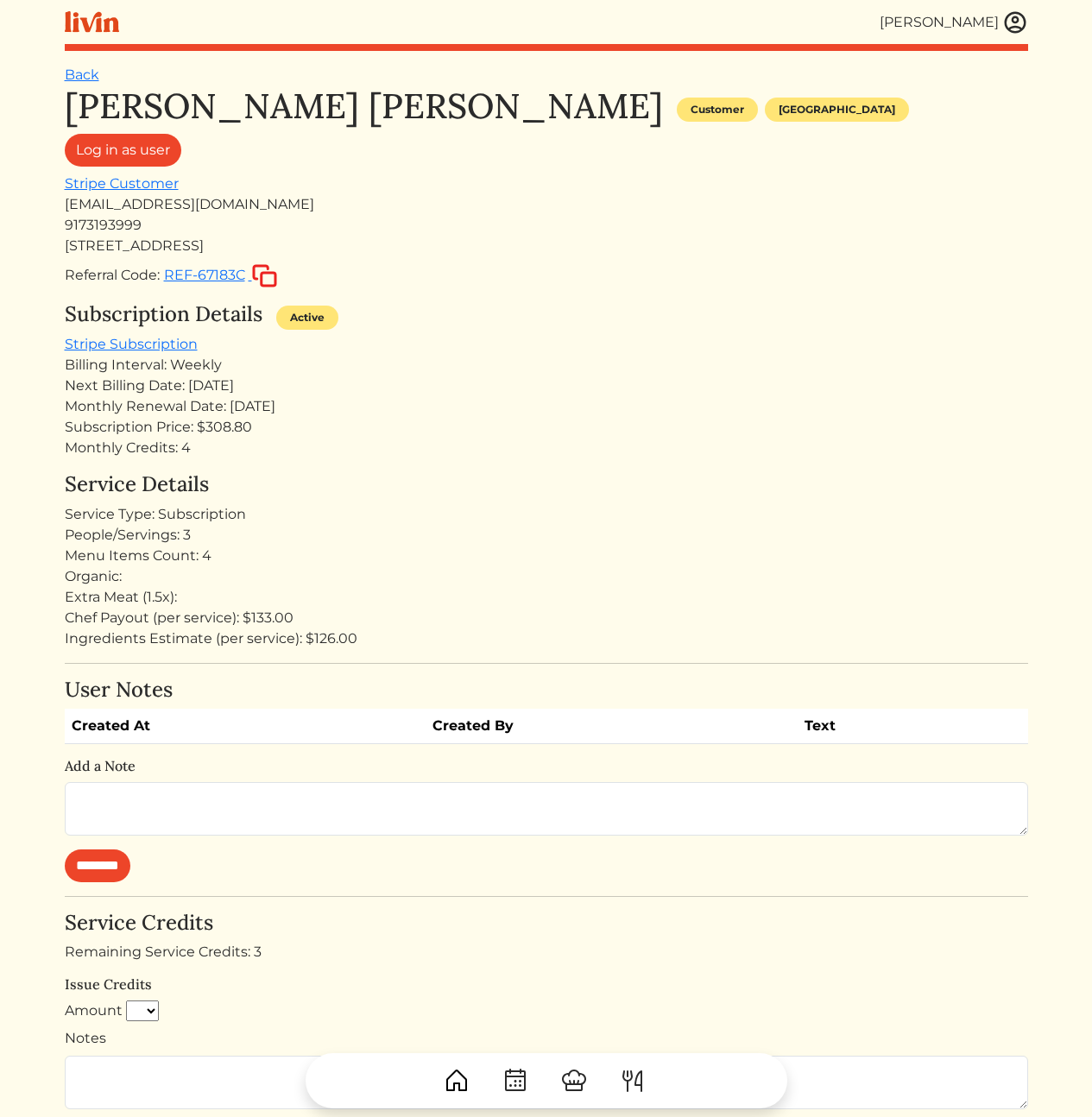
click at [702, 483] on h4 "Service Details" at bounding box center [546, 484] width 963 height 25
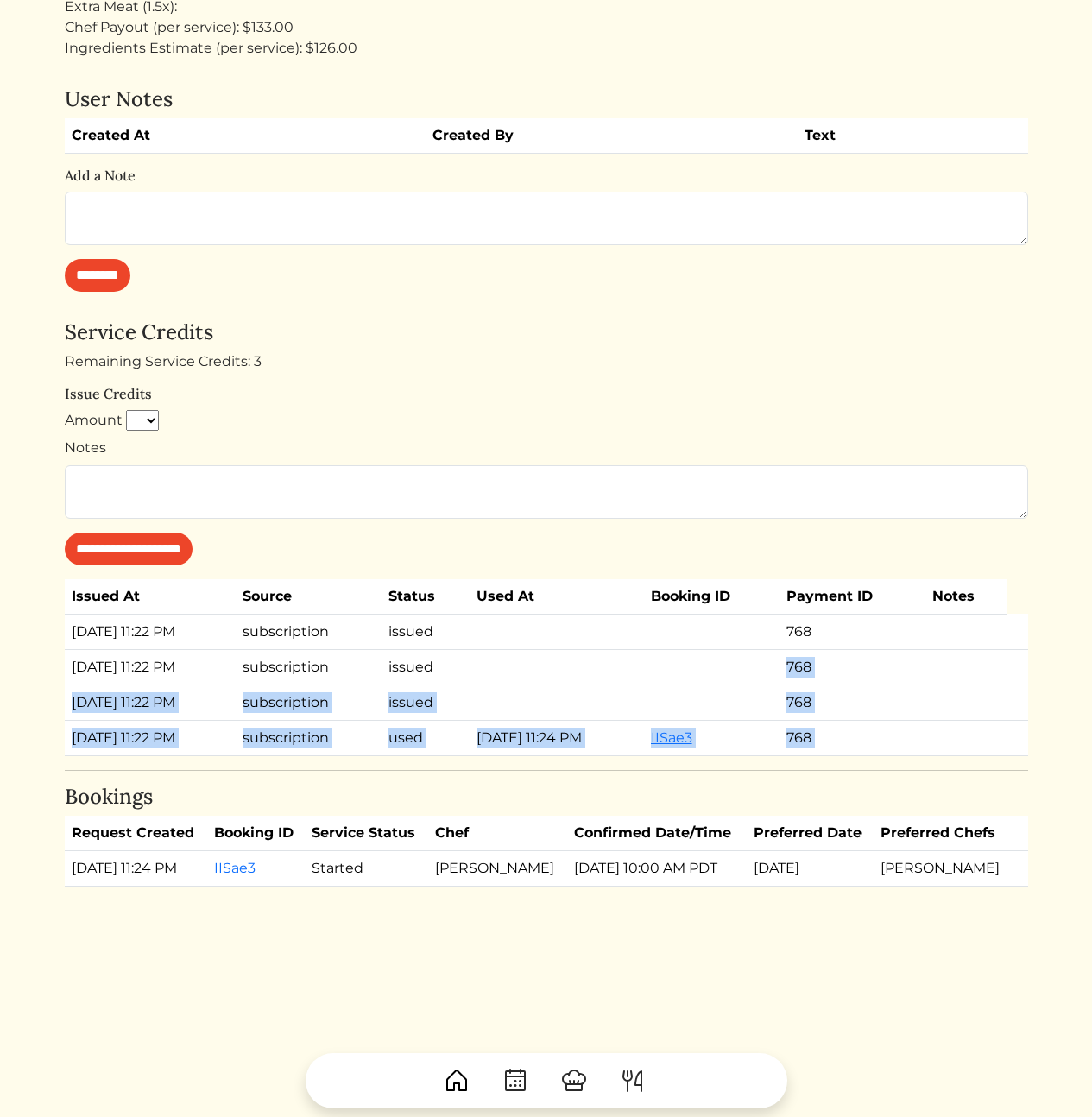
drag, startPoint x: 482, startPoint y: 640, endPoint x: 503, endPoint y: 746, distance: 108.1
click at [501, 742] on div "Margaret orenstein Margaret orenstein Customer Los angeles Log in as user Strip…" at bounding box center [546, 190] width 963 height 1392
click at [503, 746] on div "Margaret orenstein Margaret orenstein Customer Los angeles Log in as user Strip…" at bounding box center [546, 190] width 963 height 1392
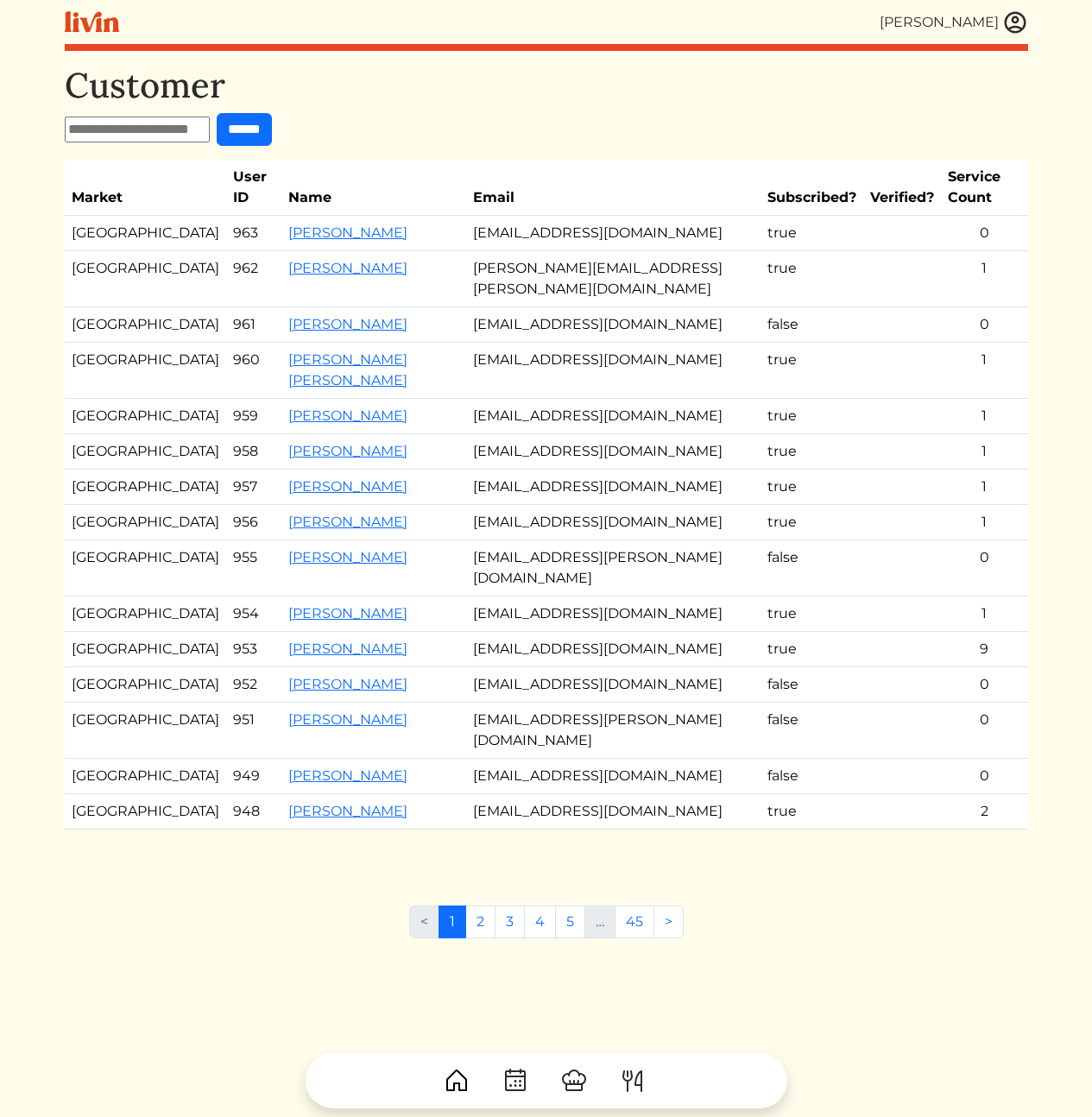
click at [576, 293] on td "[PERSON_NAME][EMAIL_ADDRESS][PERSON_NAME][DOMAIN_NAME]" at bounding box center [614, 279] width 295 height 56
click at [309, 276] on link "[PERSON_NAME]" at bounding box center [348, 268] width 119 height 17
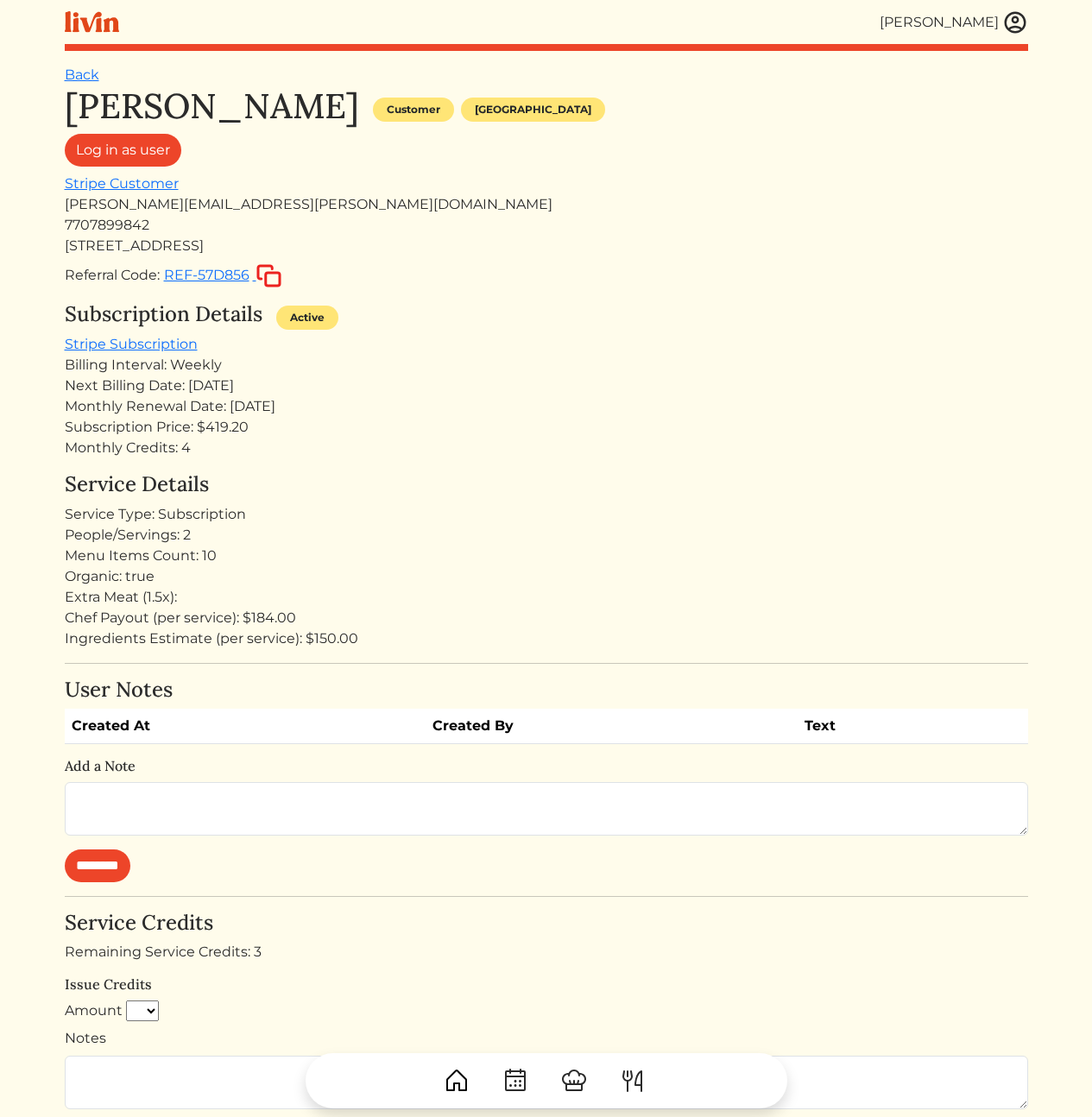
drag, startPoint x: 524, startPoint y: 423, endPoint x: 553, endPoint y: 630, distance: 209.0
click at [549, 622] on div "Desiree Rodriguez Customer Atlanta Log in as user Stripe Customer desiree.rodri…" at bounding box center [546, 802] width 963 height 1433
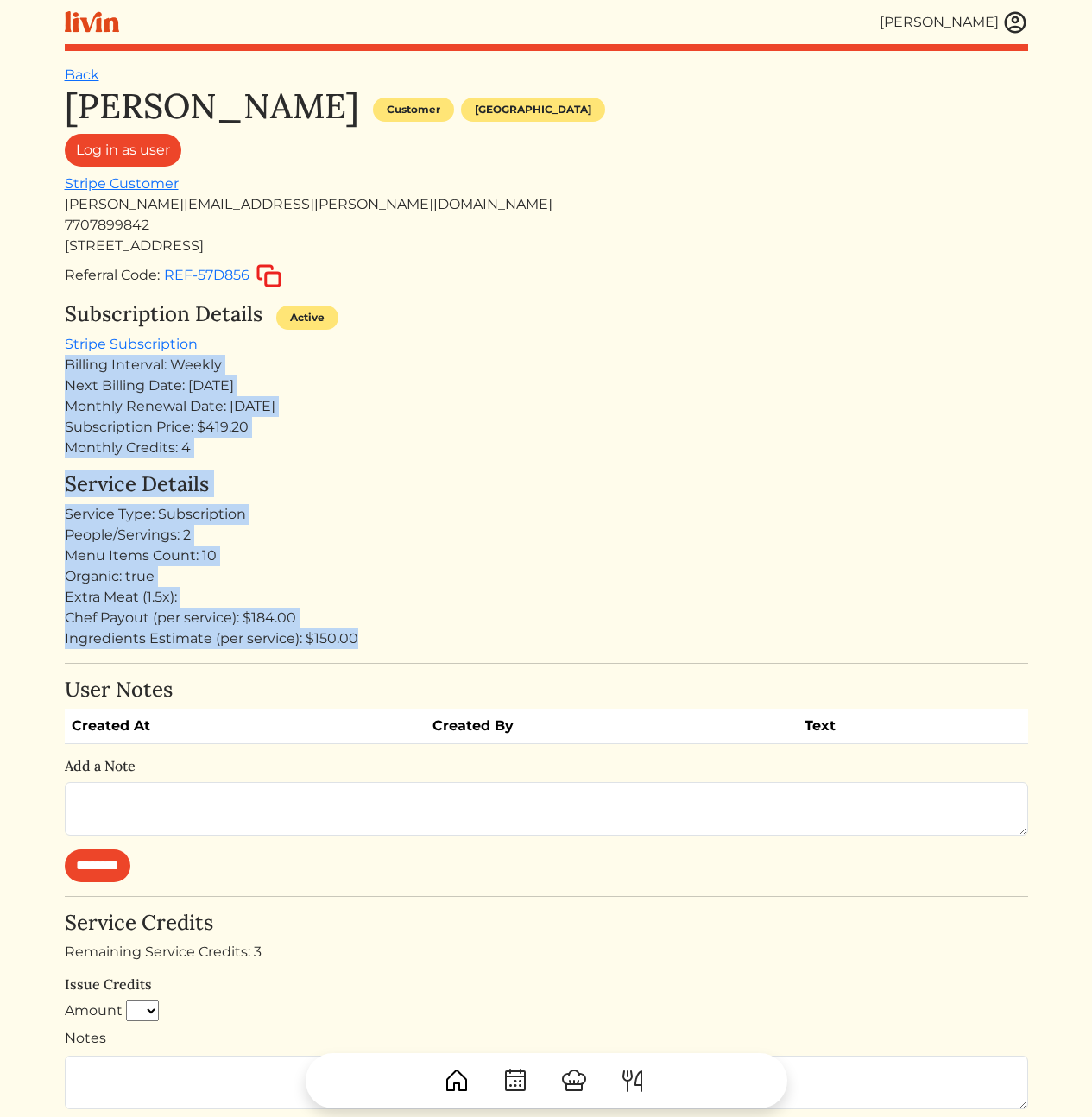
drag, startPoint x: 566, startPoint y: 649, endPoint x: 441, endPoint y: 331, distance: 341.7
click at [441, 333] on div "Desiree Rodriguez Customer Atlanta Log in as user Stripe Customer desiree.rodri…" at bounding box center [546, 802] width 963 height 1433
click at [441, 331] on div "Subscription Details Active" at bounding box center [546, 318] width 963 height 32
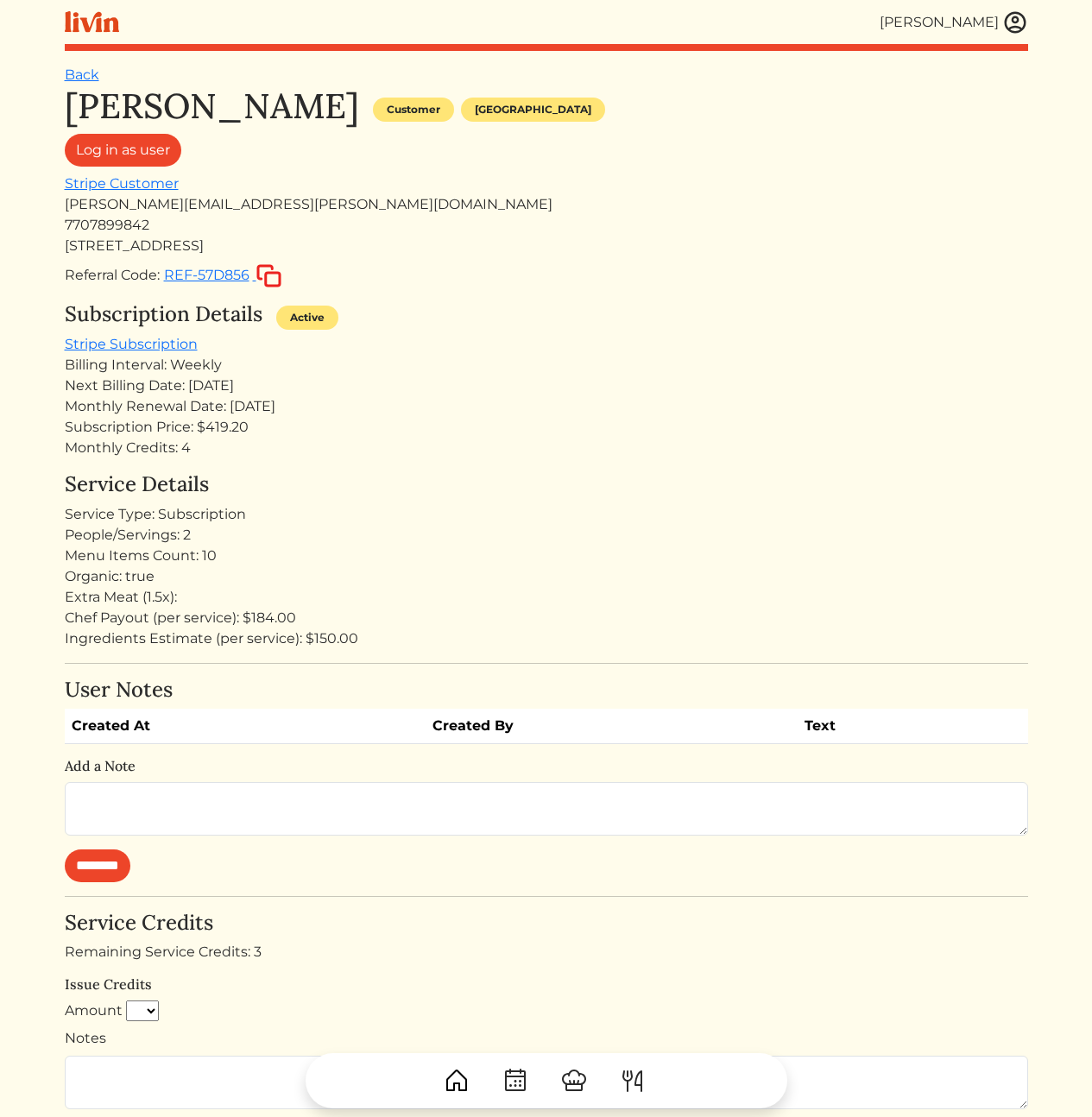
click at [276, 205] on div "[PERSON_NAME][EMAIL_ADDRESS][PERSON_NAME][DOMAIN_NAME]" at bounding box center [546, 204] width 963 height 21
click at [697, 491] on h4 "Service Details" at bounding box center [546, 484] width 963 height 25
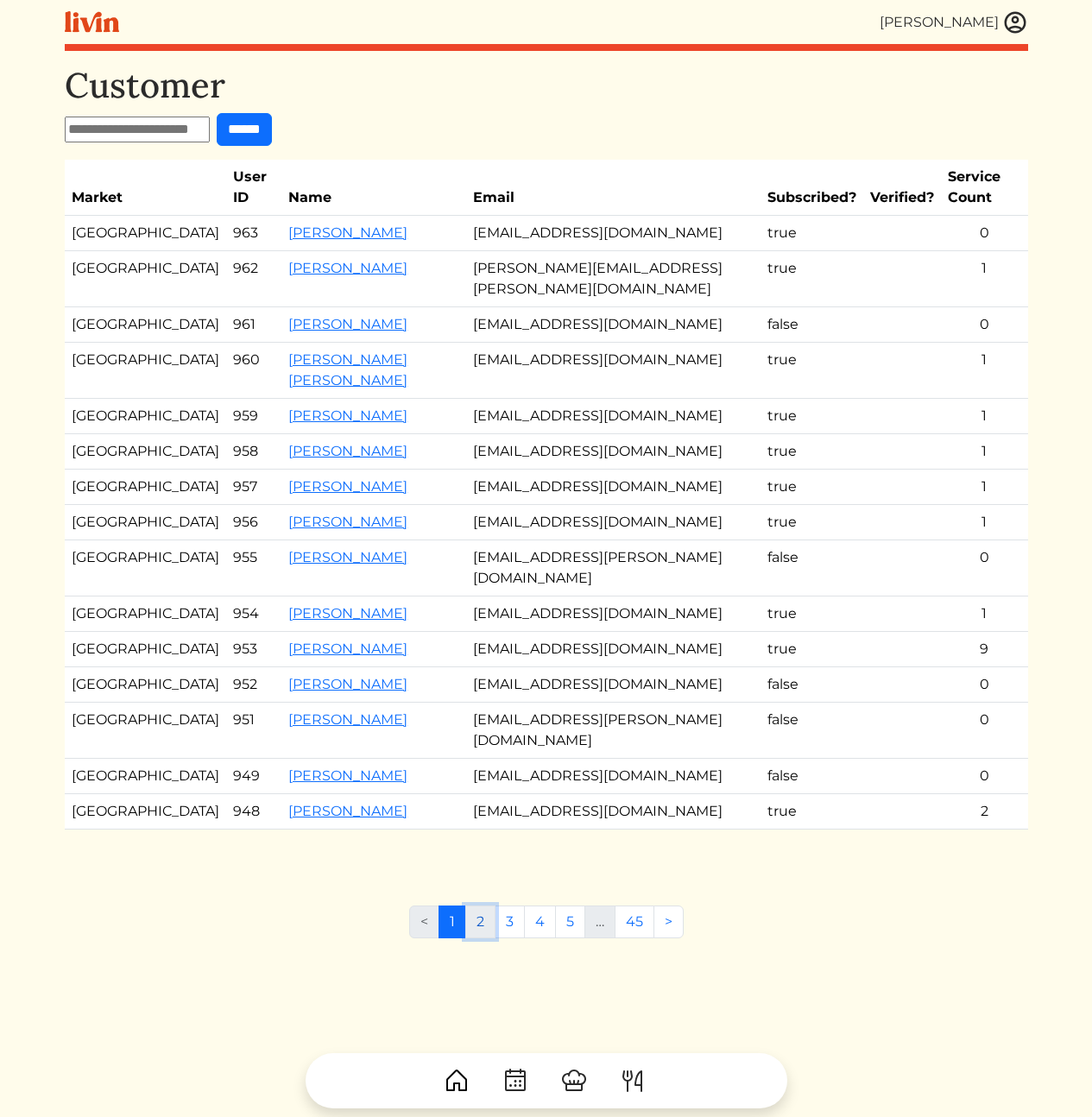
click at [478, 939] on link "2" at bounding box center [480, 922] width 30 height 33
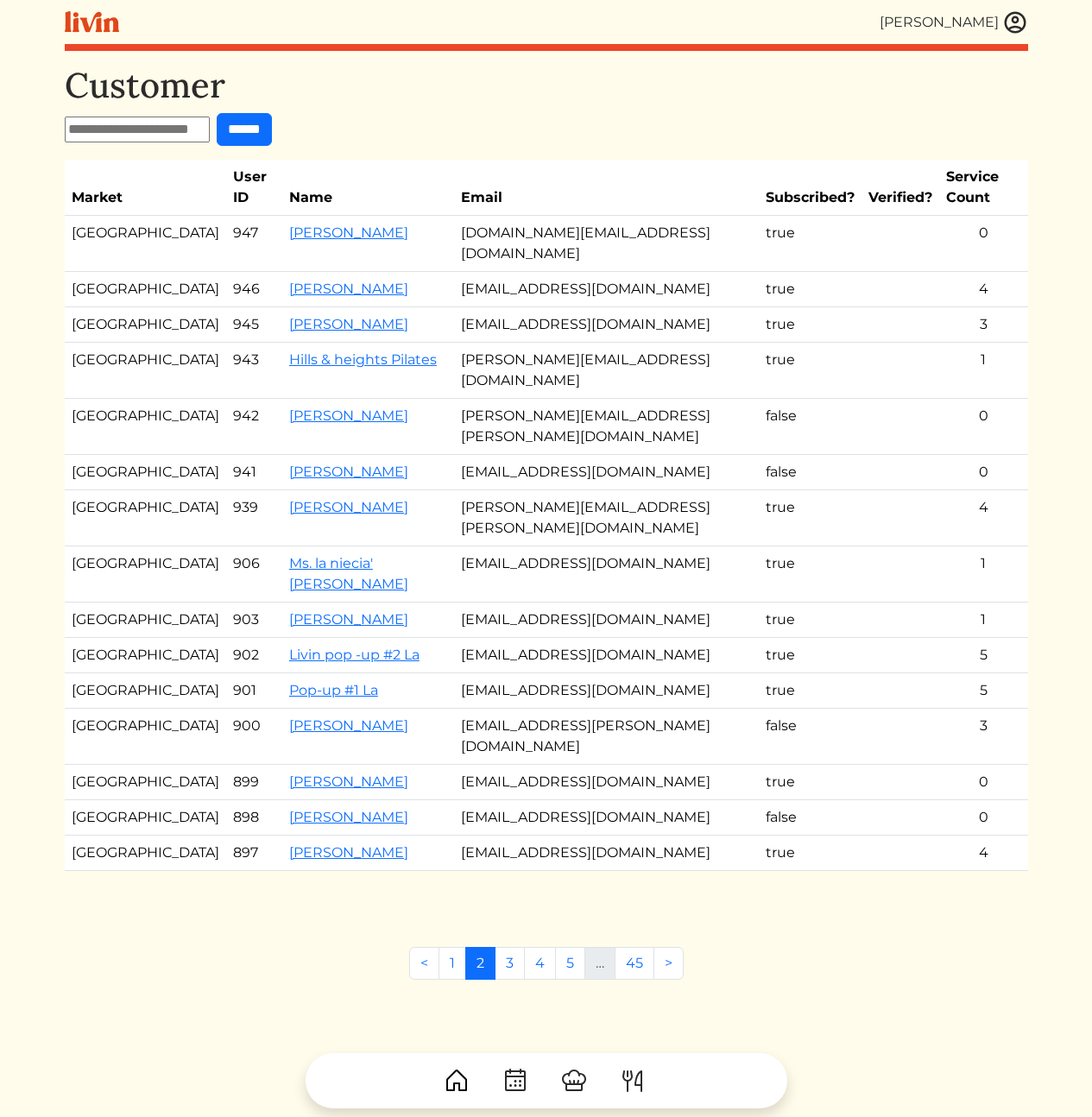
click at [512, 272] on td "kamealeterry@gmail.com" at bounding box center [606, 289] width 305 height 36
click at [452, 947] on link "1" at bounding box center [452, 964] width 28 height 33
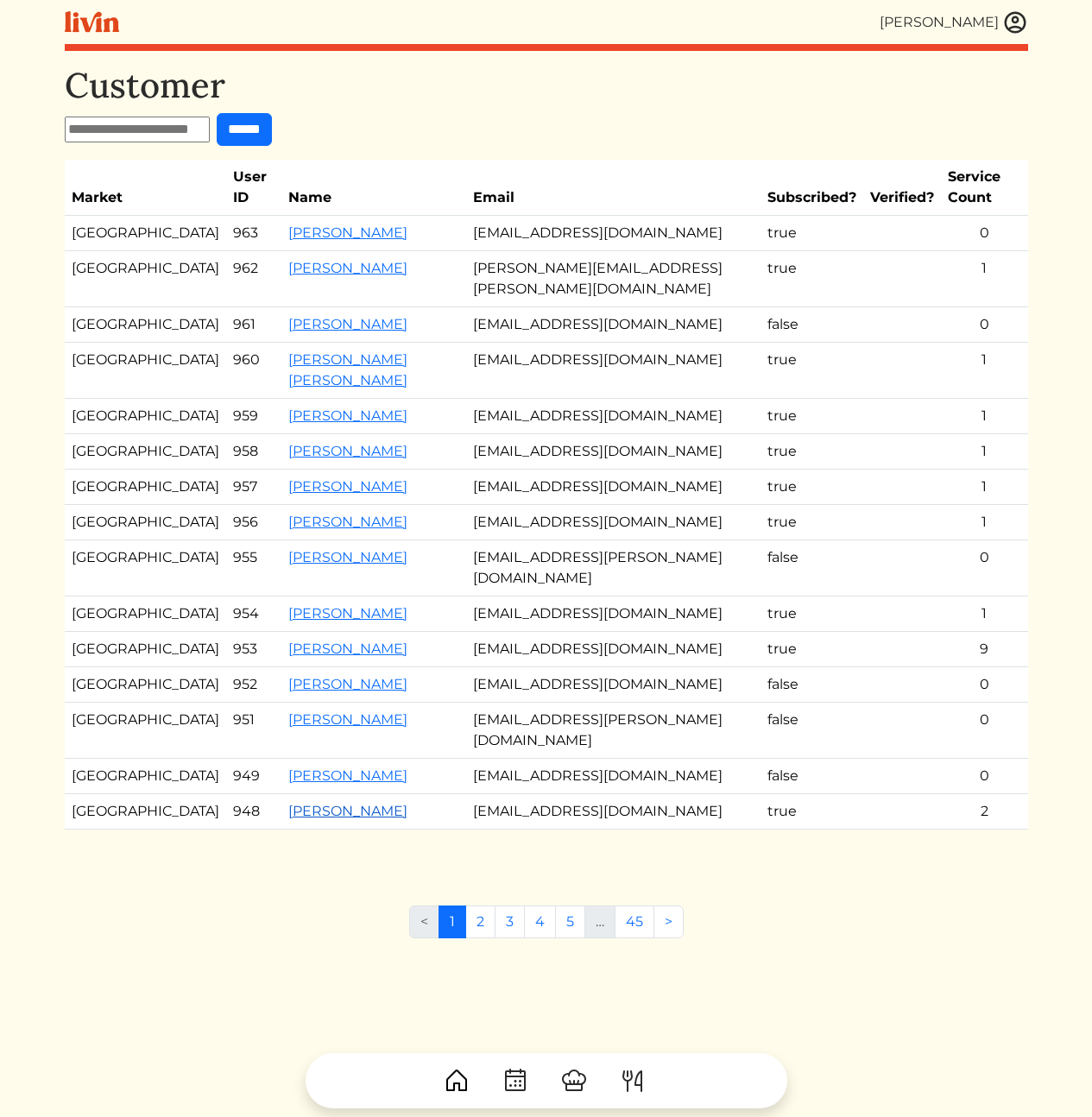
click at [313, 819] on link "[PERSON_NAME]" at bounding box center [348, 811] width 119 height 17
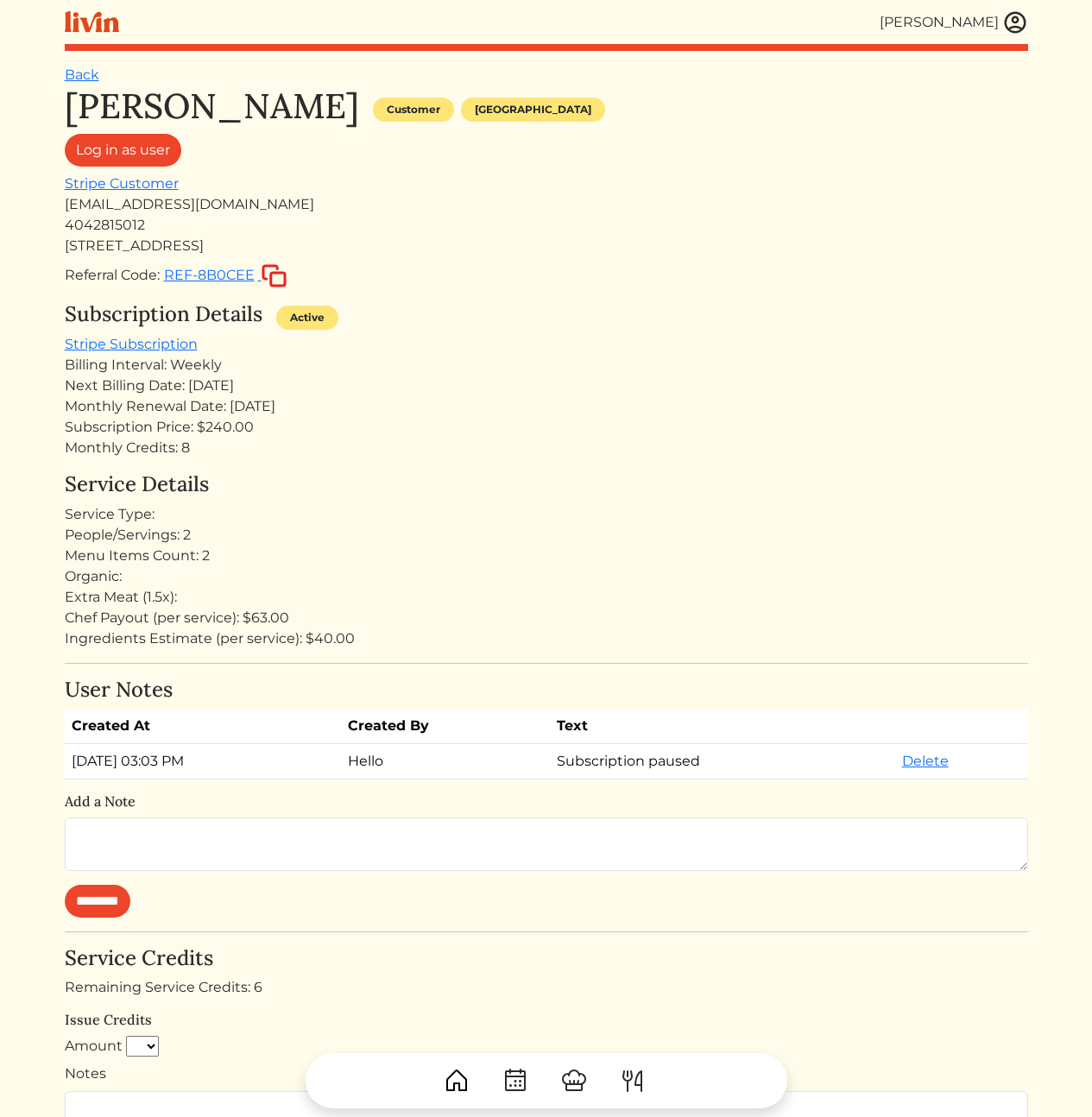
click at [477, 525] on div "People/Servings: 2" at bounding box center [546, 535] width 963 height 21
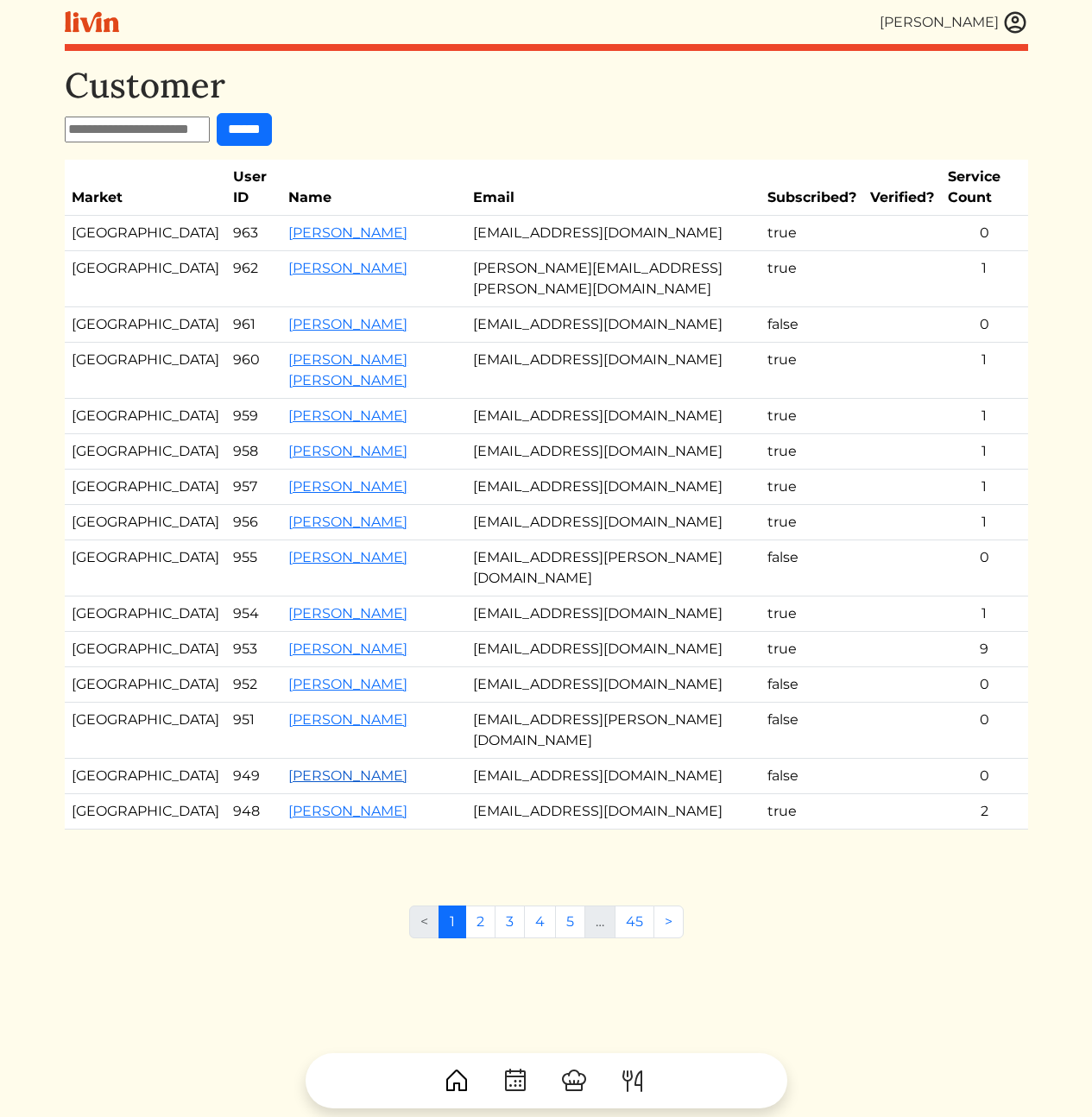
click at [288, 784] on link "[PERSON_NAME]" at bounding box center [348, 776] width 119 height 17
click at [288, 728] on link "[PERSON_NAME]" at bounding box center [348, 720] width 119 height 17
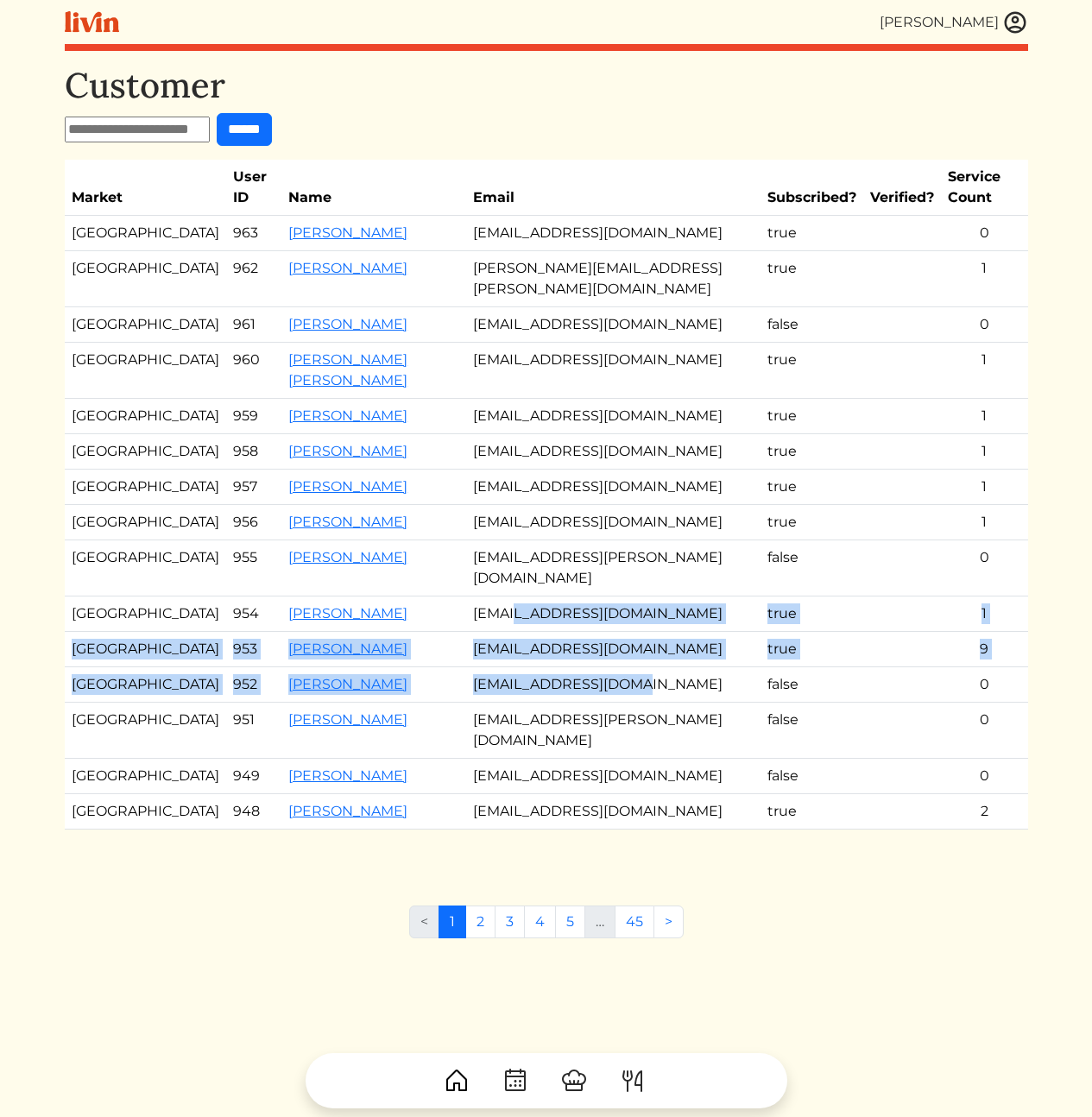
drag, startPoint x: 568, startPoint y: 754, endPoint x: 582, endPoint y: 778, distance: 27.8
click at [577, 767] on tbody "Los Angeles 963 Jessica Smith Drjessicarosesmith@gmail.com true 0 Atlanta 962 D…" at bounding box center [546, 523] width 963 height 614
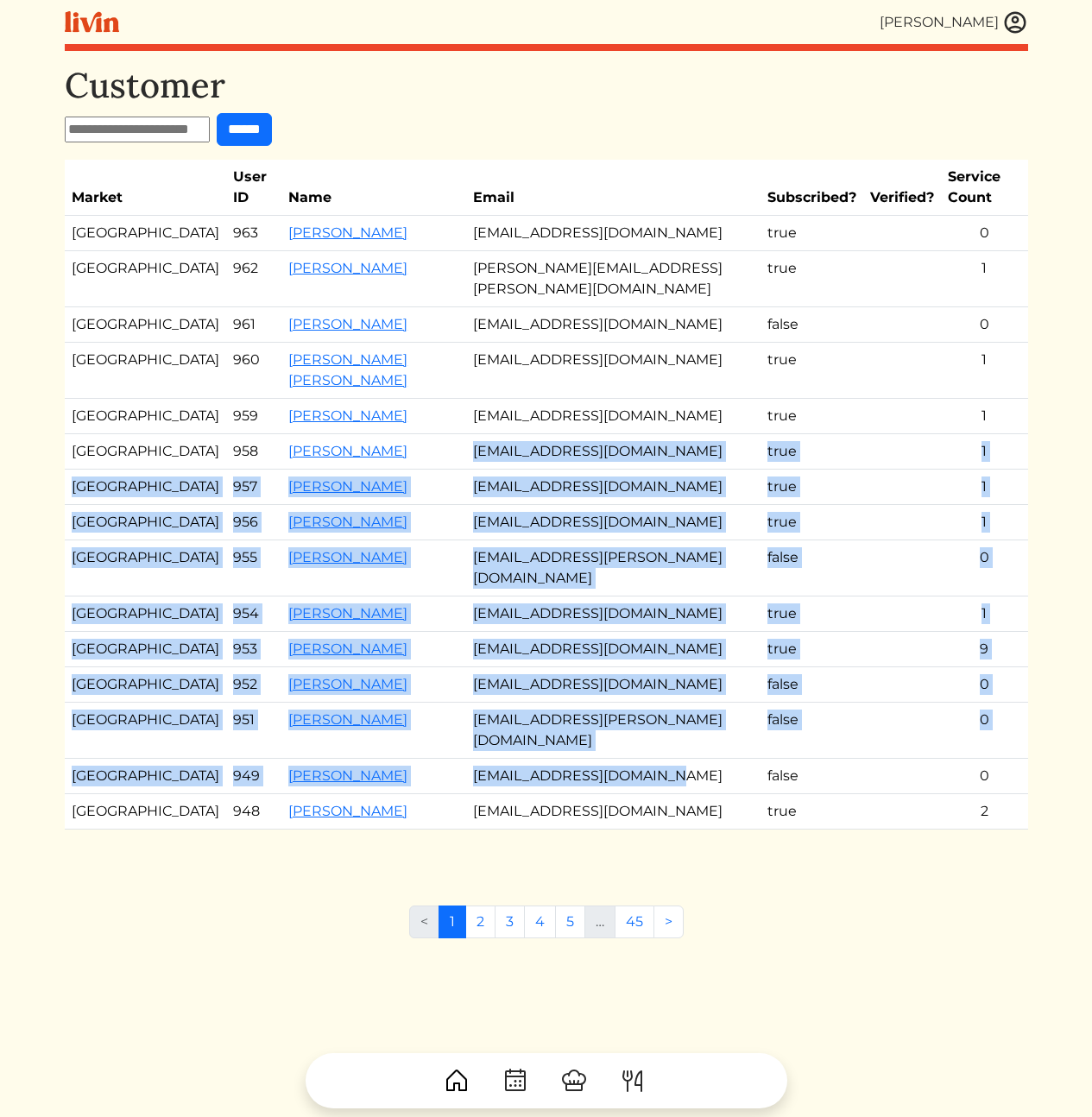
drag, startPoint x: 575, startPoint y: 723, endPoint x: 534, endPoint y: 452, distance: 274.1
click at [534, 454] on tbody "Los Angeles 963 Jessica Smith Drjessicarosesmith@gmail.com true 0 Atlanta 962 D…" at bounding box center [546, 523] width 963 height 614
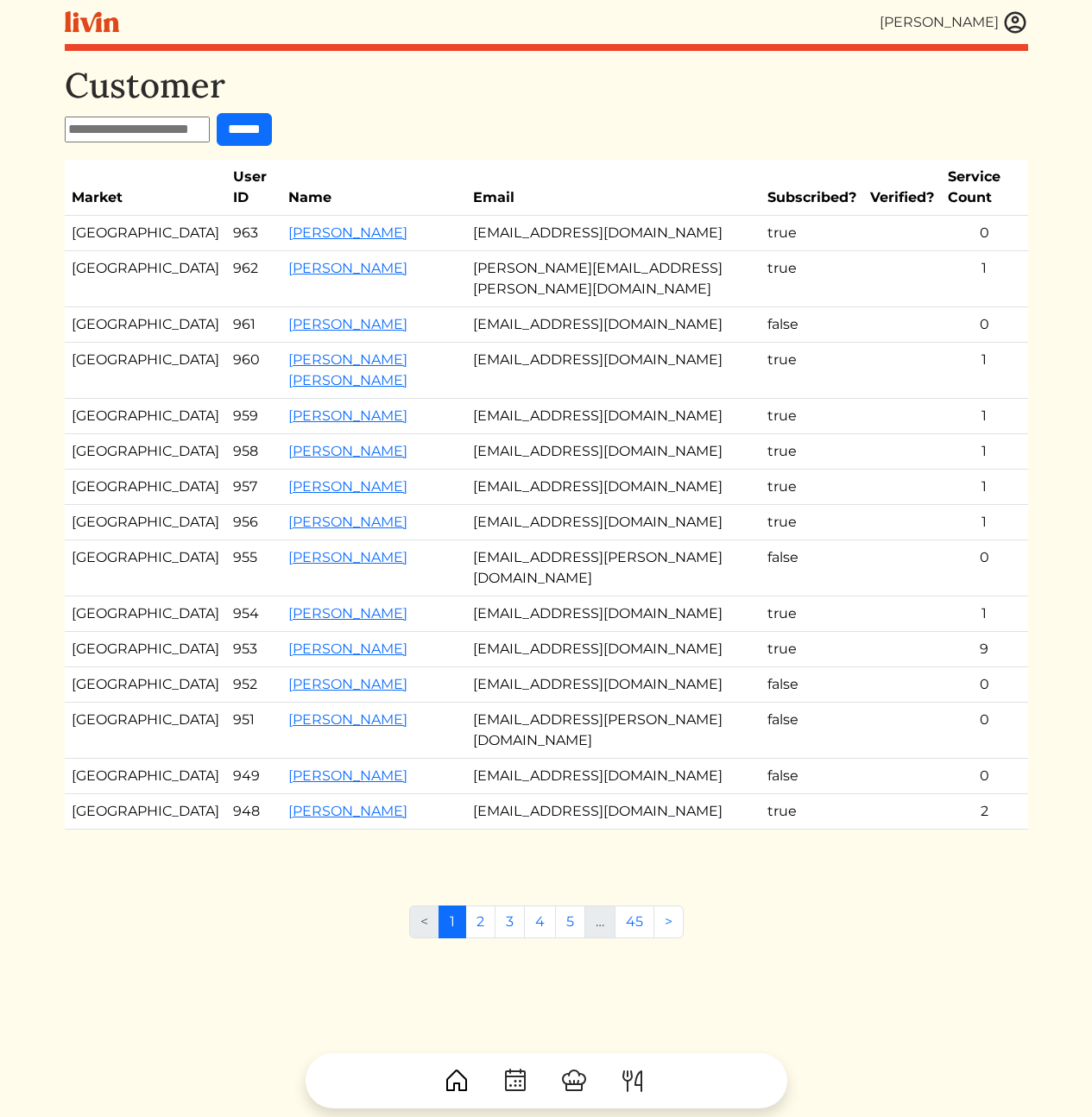
click at [534, 434] on td "[EMAIL_ADDRESS][DOMAIN_NAME]" at bounding box center [614, 416] width 295 height 36
click at [255, 953] on div "< 1 2 3 4 5 … 45 >" at bounding box center [546, 929] width 963 height 47
click at [760, 362] on td "true" at bounding box center [812, 370] width 103 height 56
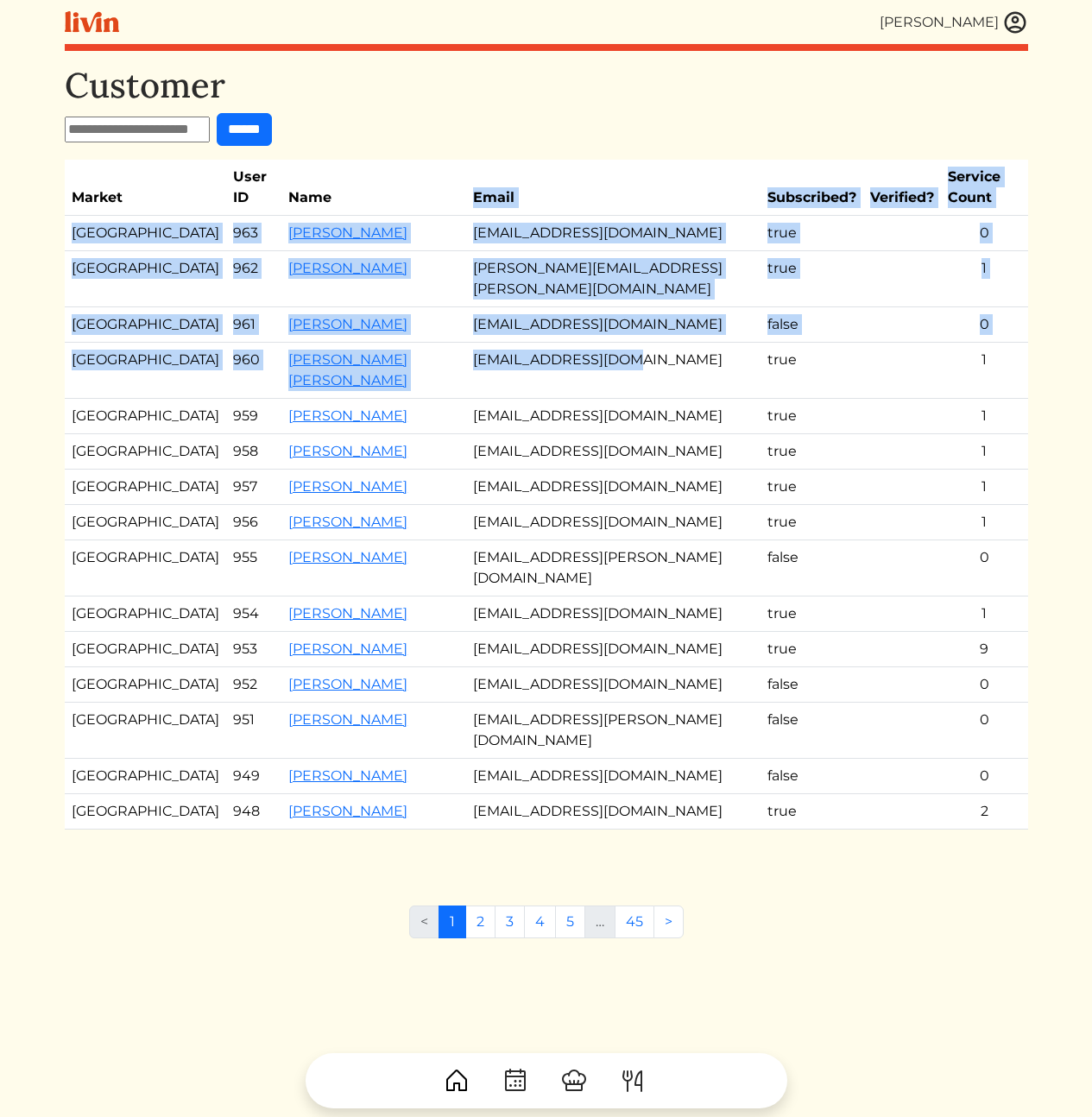
drag, startPoint x: 569, startPoint y: 391, endPoint x: 498, endPoint y: 168, distance: 234.0
click at [498, 168] on table "Market User ID Name Email Subscribed? Verified? Service Count Los Angeles 963 J…" at bounding box center [546, 494] width 963 height 670
click at [545, 226] on td "[EMAIL_ADDRESS][DOMAIN_NAME]" at bounding box center [614, 233] width 295 height 36
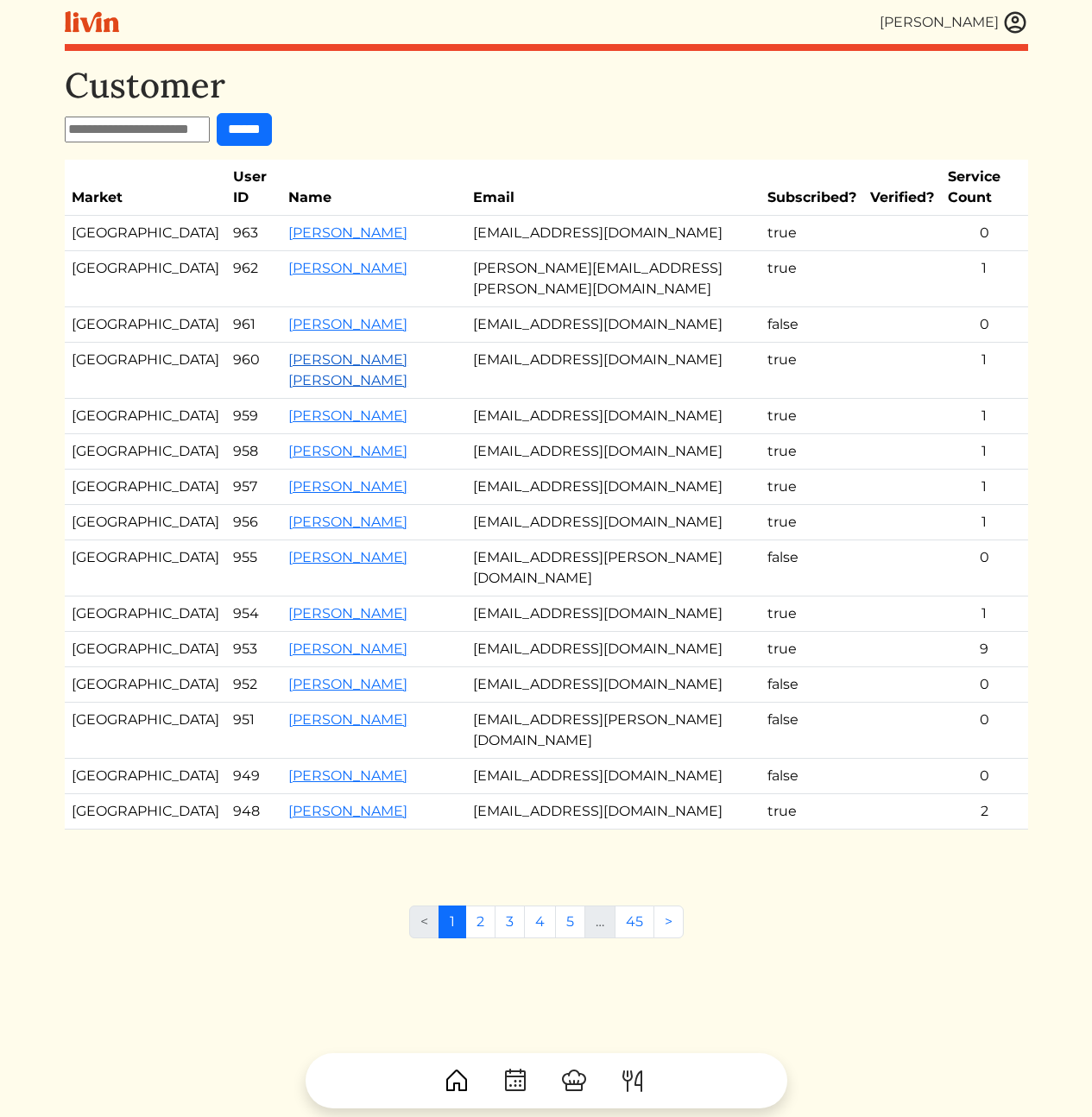
click at [288, 361] on link "[PERSON_NAME] [PERSON_NAME]" at bounding box center [348, 370] width 119 height 37
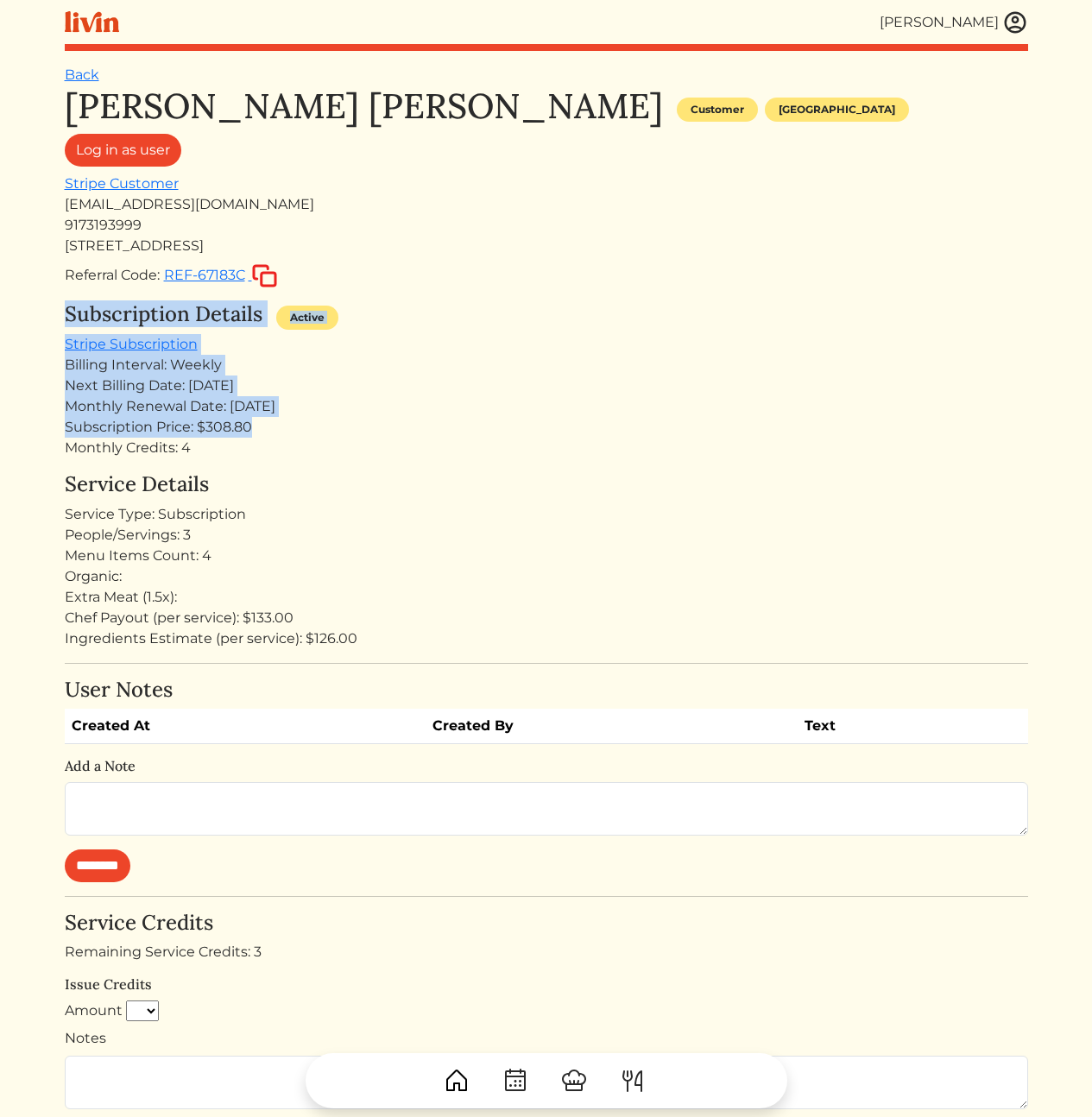
drag, startPoint x: 419, startPoint y: 264, endPoint x: 435, endPoint y: 432, distance: 168.8
click at [435, 430] on div "Margaret orenstein Margaret orenstein Customer Los angeles Log in as user Strip…" at bounding box center [546, 781] width 963 height 1392
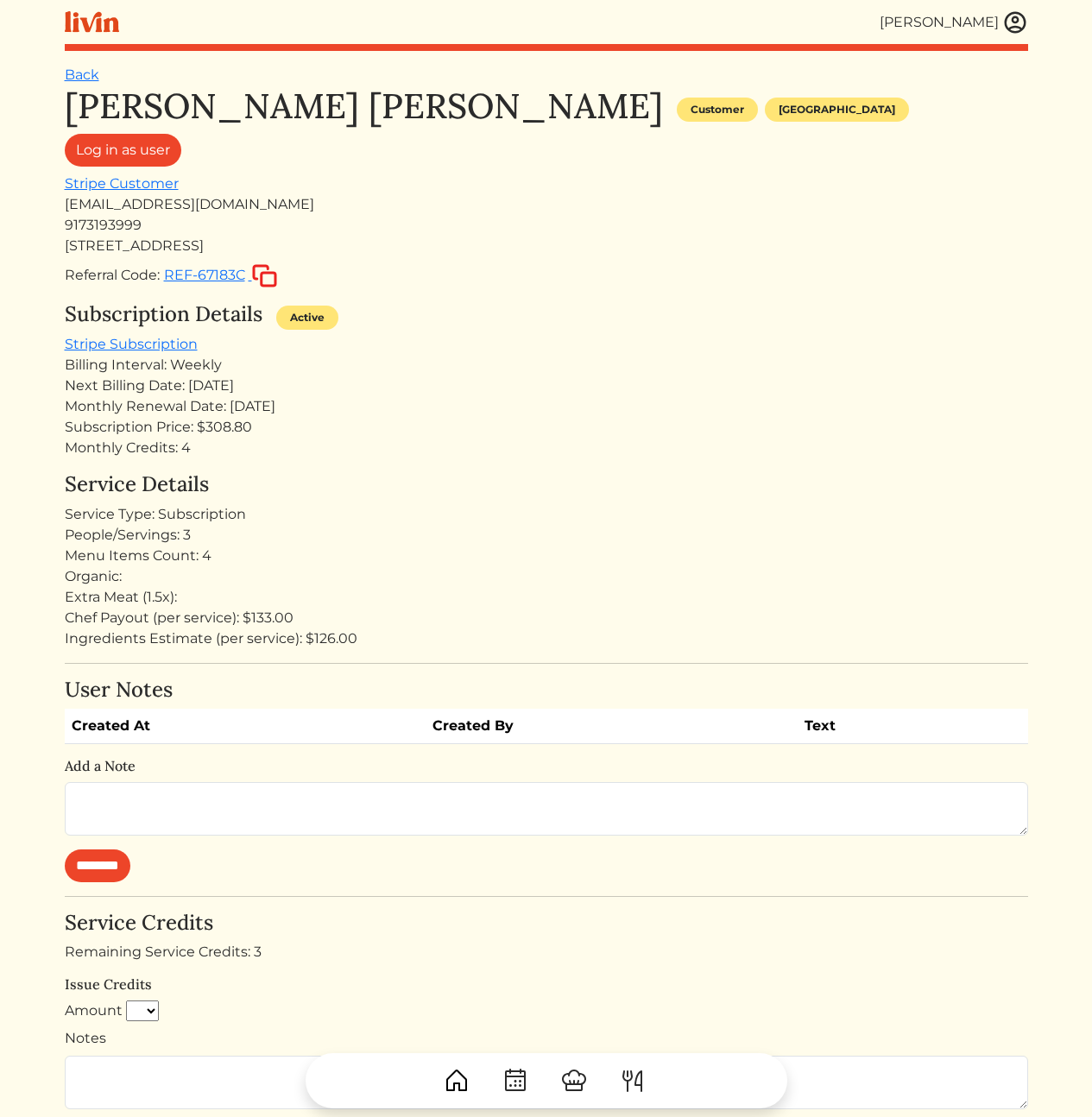
click at [434, 434] on div "Subscription Price: $308.80" at bounding box center [546, 427] width 963 height 21
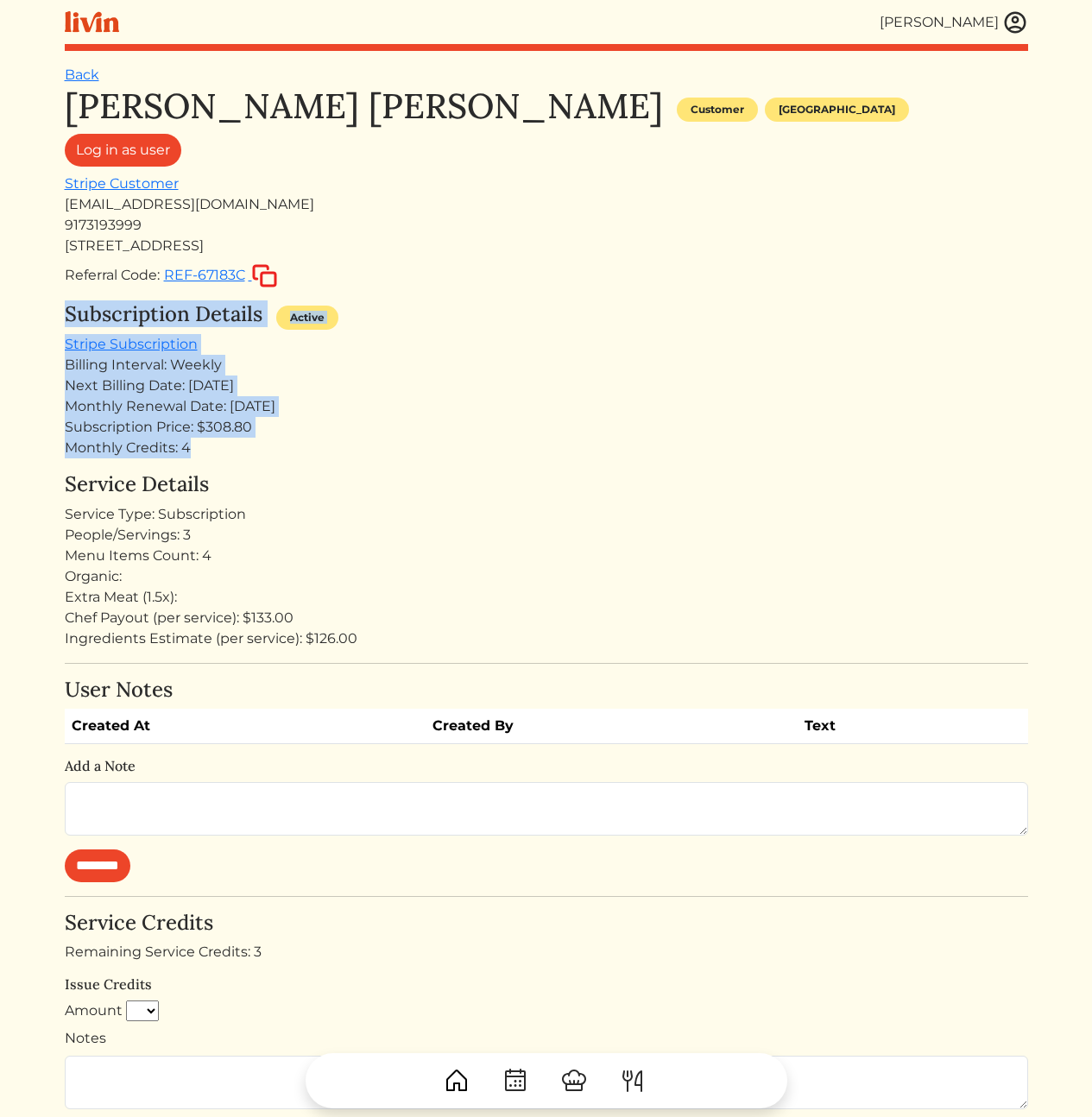
drag, startPoint x: 419, startPoint y: 457, endPoint x: 398, endPoint y: 260, distance: 198.1
click at [398, 262] on div "Margaret orenstein Margaret orenstein Customer Los angeles Log in as user Strip…" at bounding box center [546, 781] width 963 height 1392
click at [398, 260] on div "Margaret orenstein Margaret orenstein Customer Los angeles Log in as user Strip…" at bounding box center [546, 186] width 963 height 203
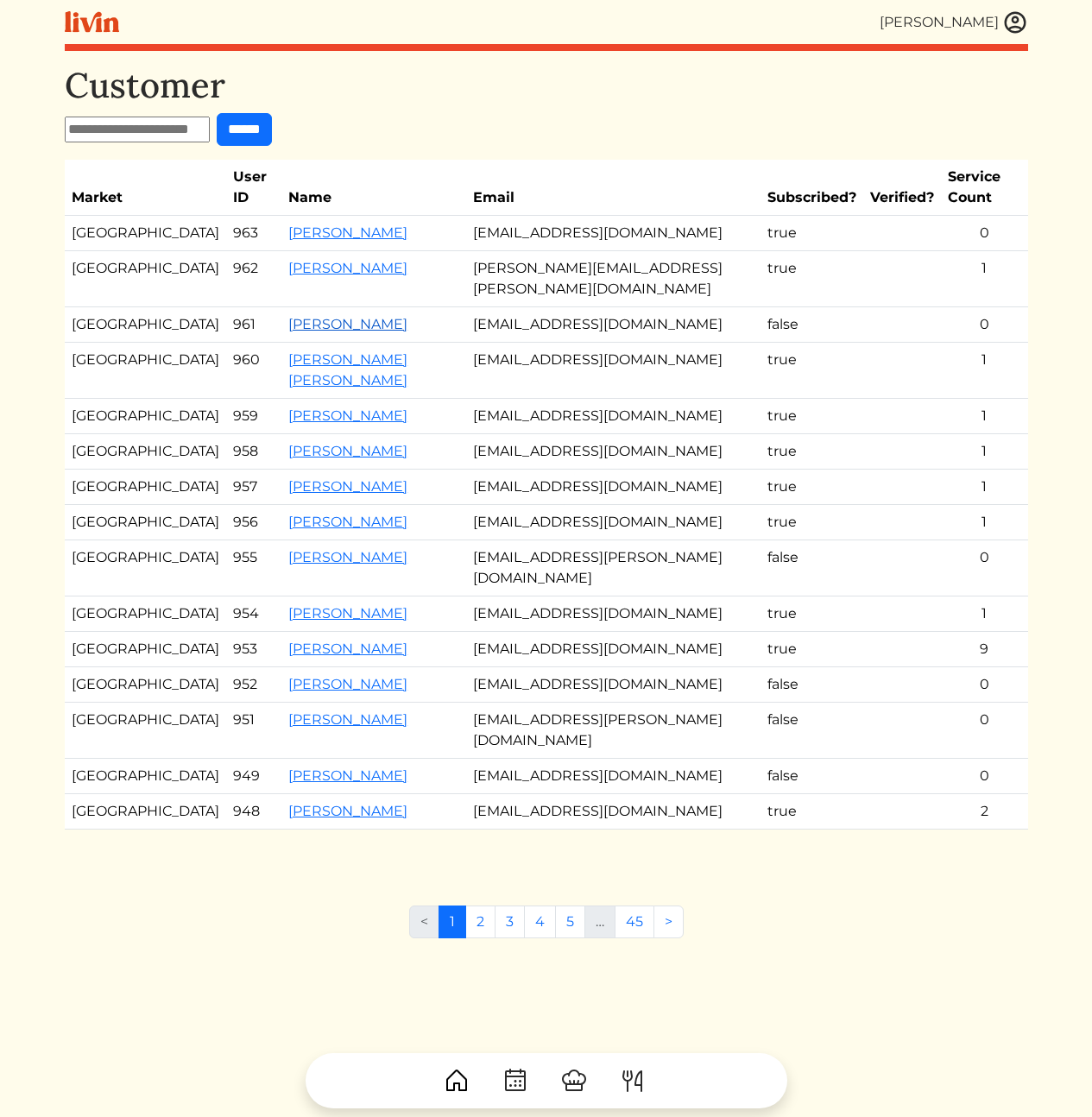
click at [299, 320] on link "[PERSON_NAME]" at bounding box center [348, 324] width 119 height 17
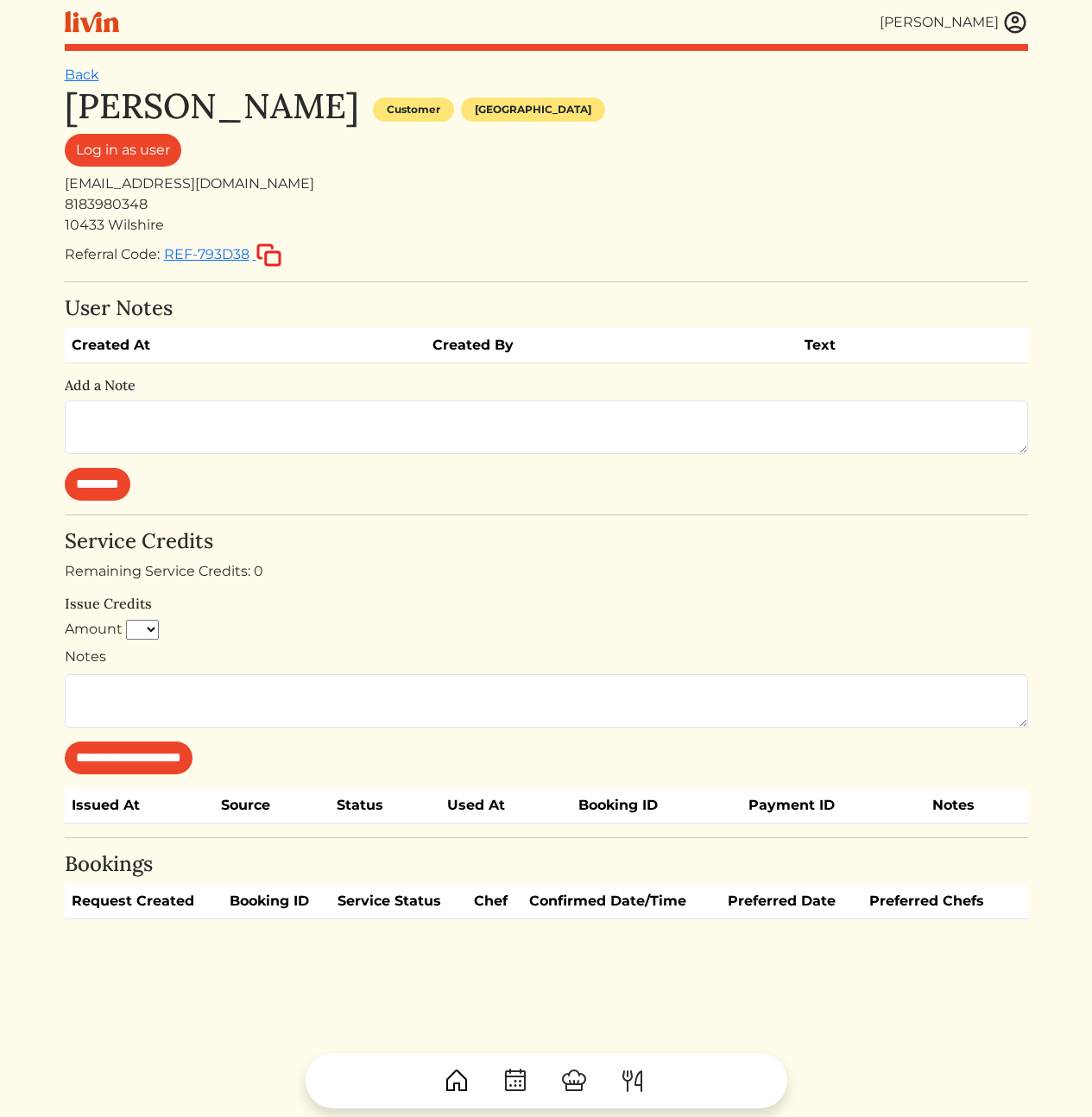
click at [559, 203] on div "8183980348" at bounding box center [546, 204] width 963 height 21
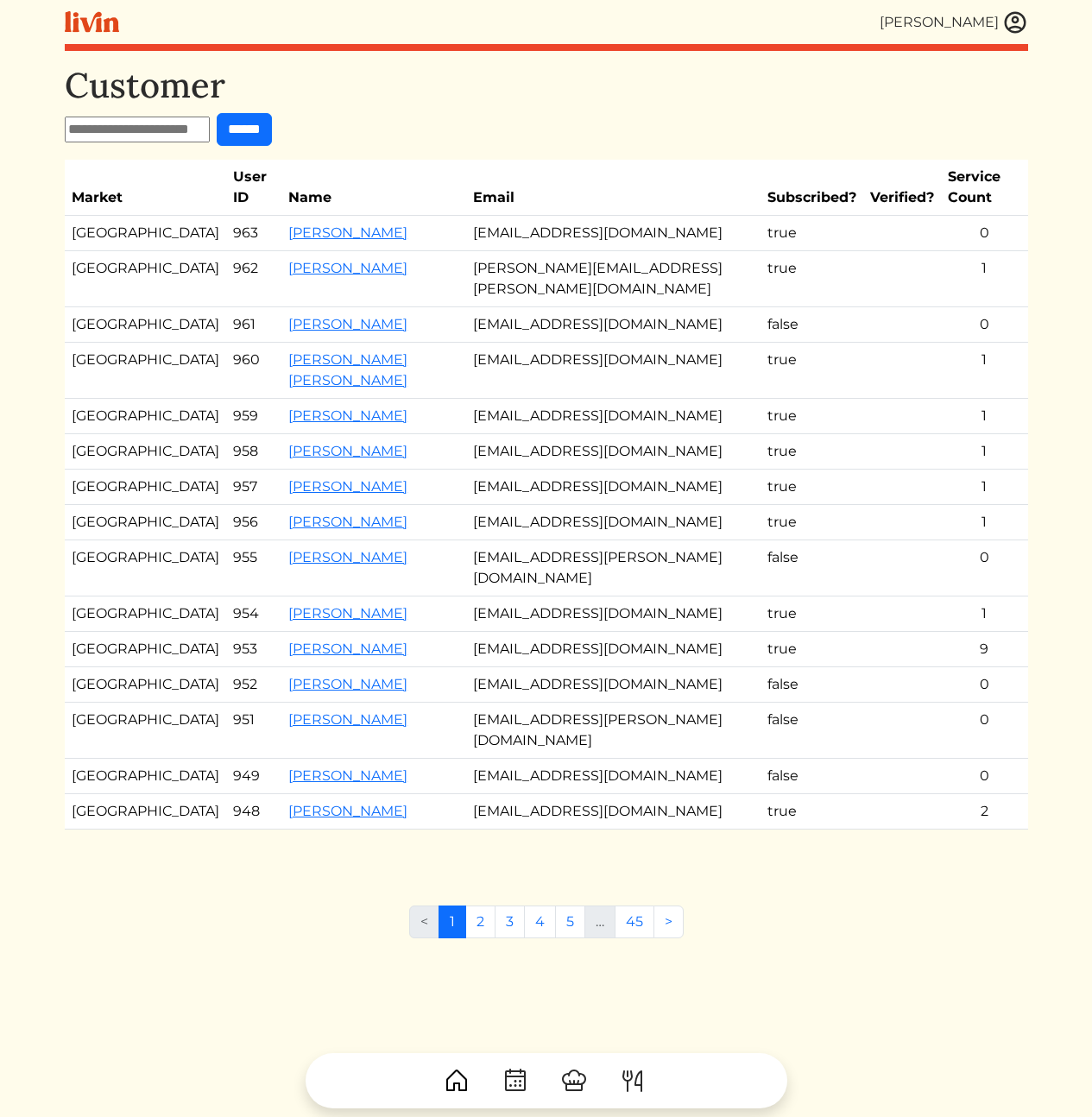
click at [680, 288] on td "[PERSON_NAME][EMAIL_ADDRESS][PERSON_NAME][DOMAIN_NAME]" at bounding box center [614, 279] width 295 height 56
click at [315, 276] on link "[PERSON_NAME]" at bounding box center [348, 268] width 119 height 17
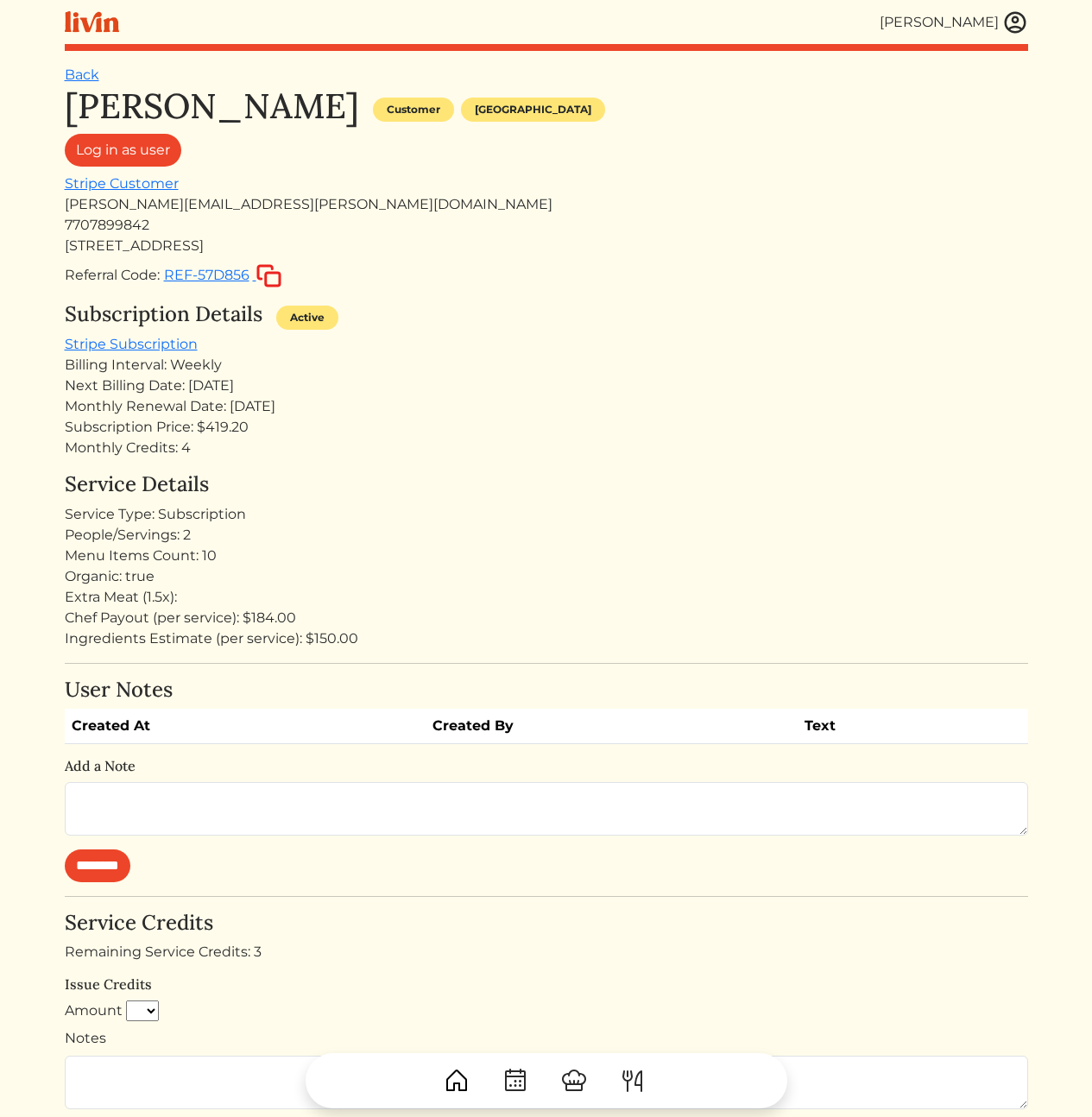
click at [591, 540] on div "People/Servings: 2" at bounding box center [546, 535] width 963 height 21
click at [217, 208] on div "[PERSON_NAME][EMAIL_ADDRESS][PERSON_NAME][DOMAIN_NAME]" at bounding box center [546, 204] width 963 height 21
copy div "[PERSON_NAME][EMAIL_ADDRESS][PERSON_NAME][DOMAIN_NAME]"
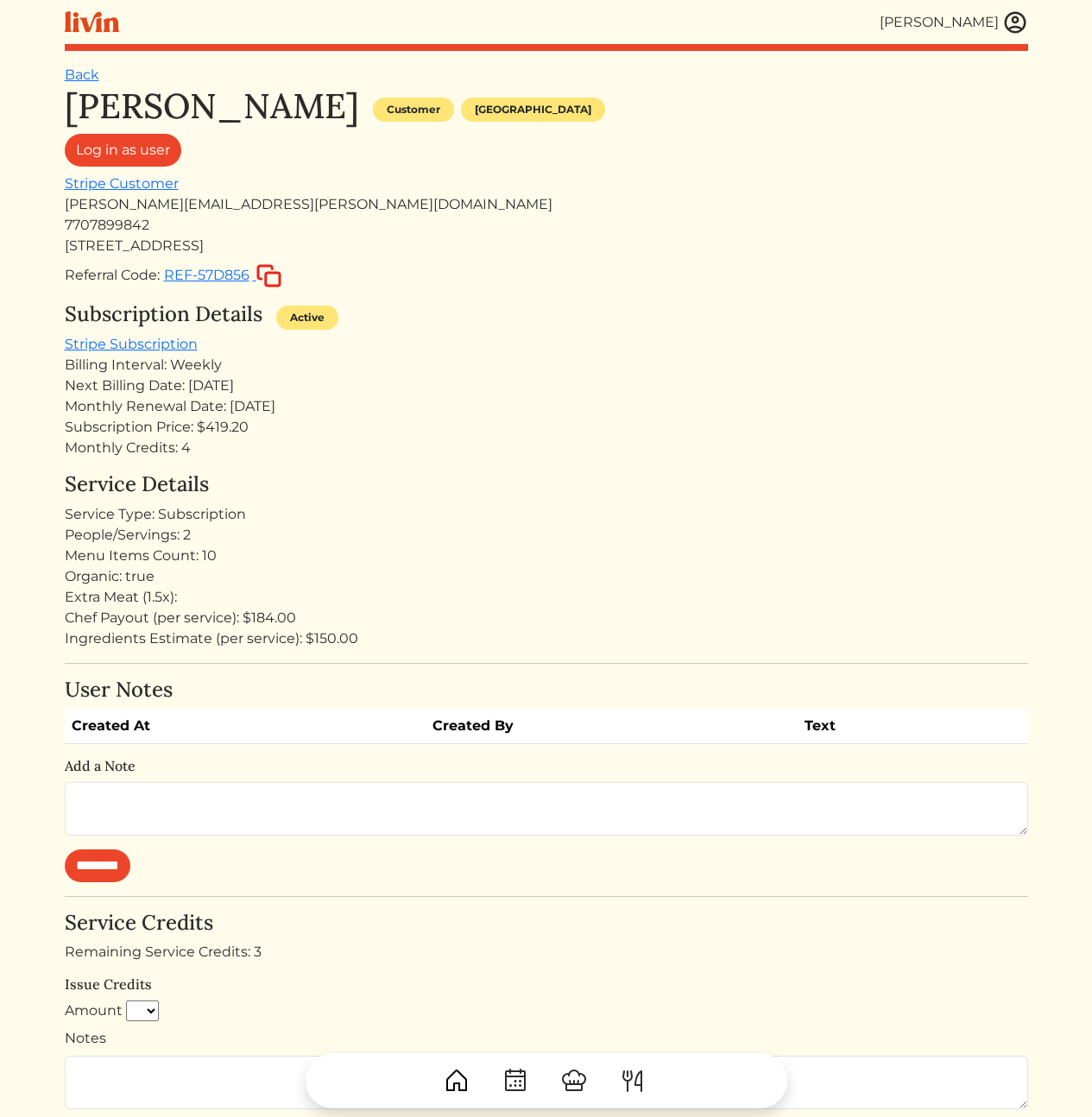
click at [528, 386] on div "Next Billing Date: Sep 08, 2025" at bounding box center [546, 386] width 963 height 21
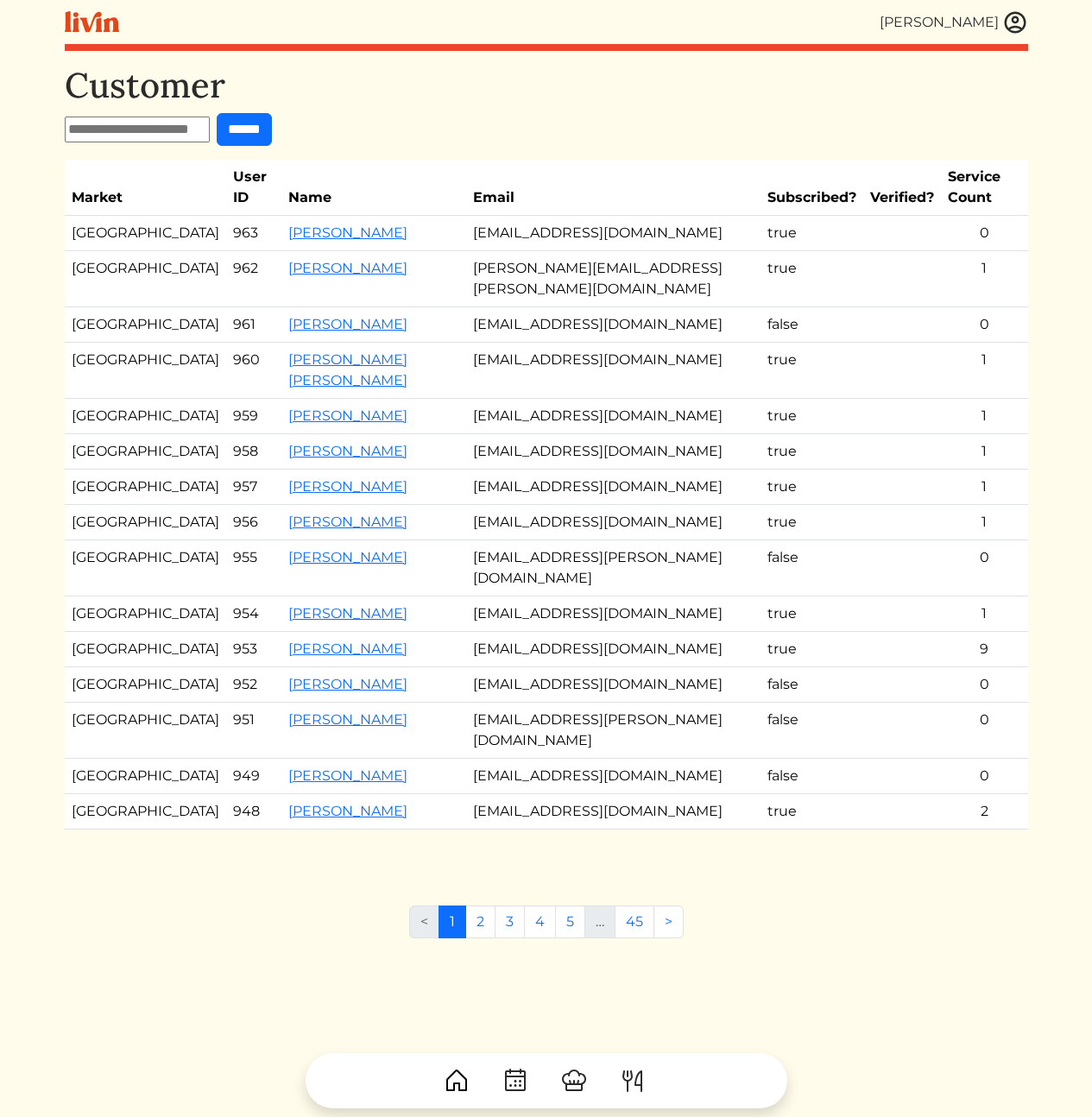
click at [476, 302] on td "[PERSON_NAME][EMAIL_ADDRESS][PERSON_NAME][DOMAIN_NAME]" at bounding box center [614, 279] width 295 height 56
click at [450, 99] on h1 "Customer" at bounding box center [546, 85] width 963 height 41
click at [502, 96] on h1 "Customer" at bounding box center [546, 85] width 963 height 41
